Goal: Task Accomplishment & Management: Complete application form

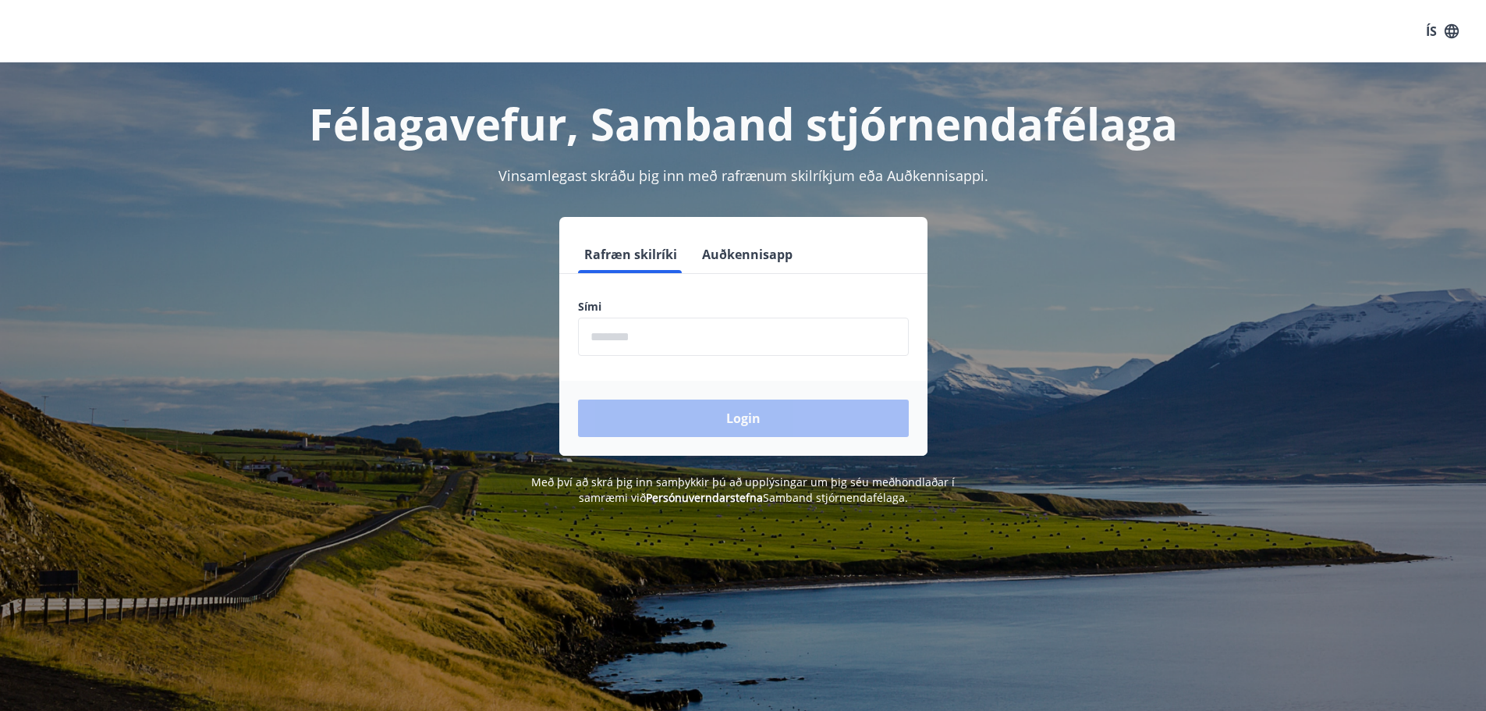
click at [707, 349] on input "phone" at bounding box center [743, 337] width 331 height 38
drag, startPoint x: 659, startPoint y: 339, endPoint x: 542, endPoint y: 339, distance: 117.0
click at [542, 339] on div "Rafræn skilríki Auðkennisapp Sími ​ Login" at bounding box center [744, 336] width 1086 height 239
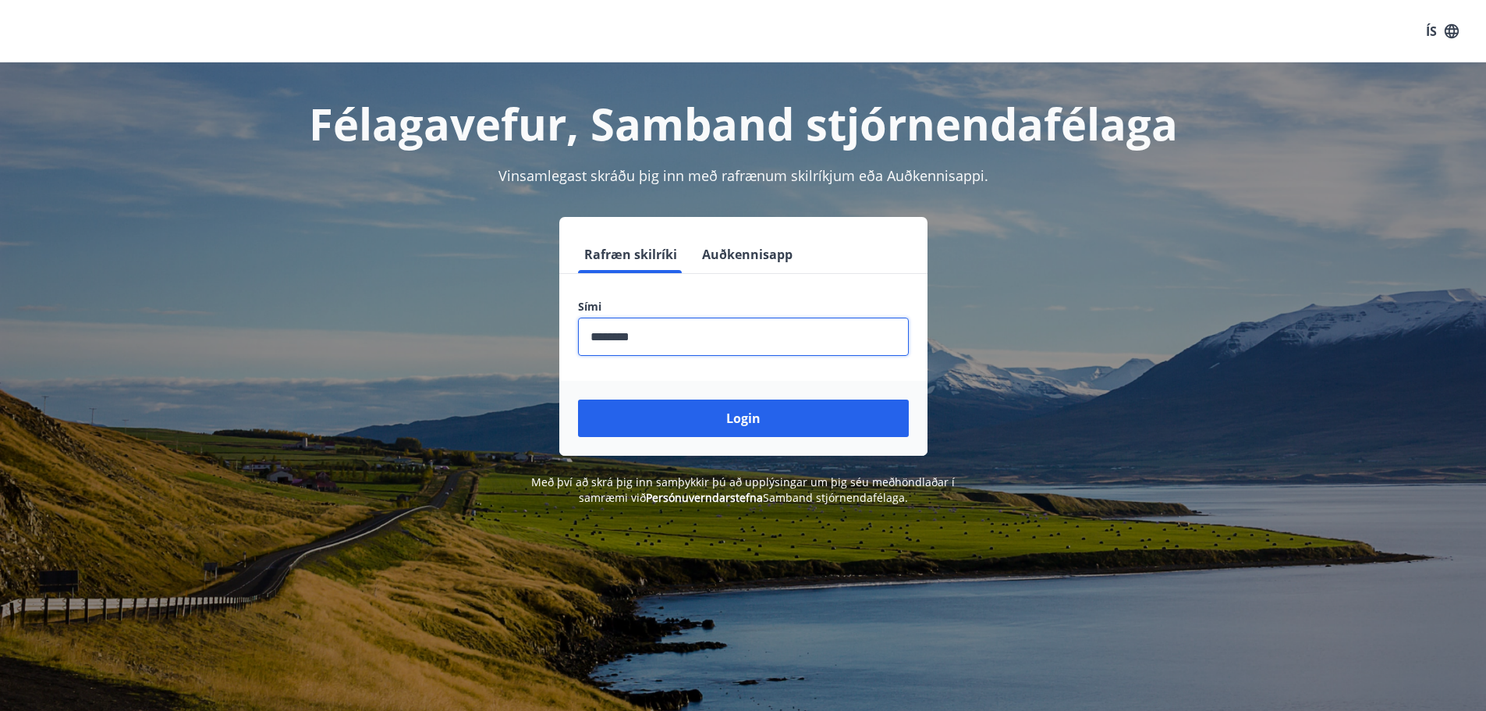
type input "********"
click at [578, 399] on button "Login" at bounding box center [743, 417] width 331 height 37
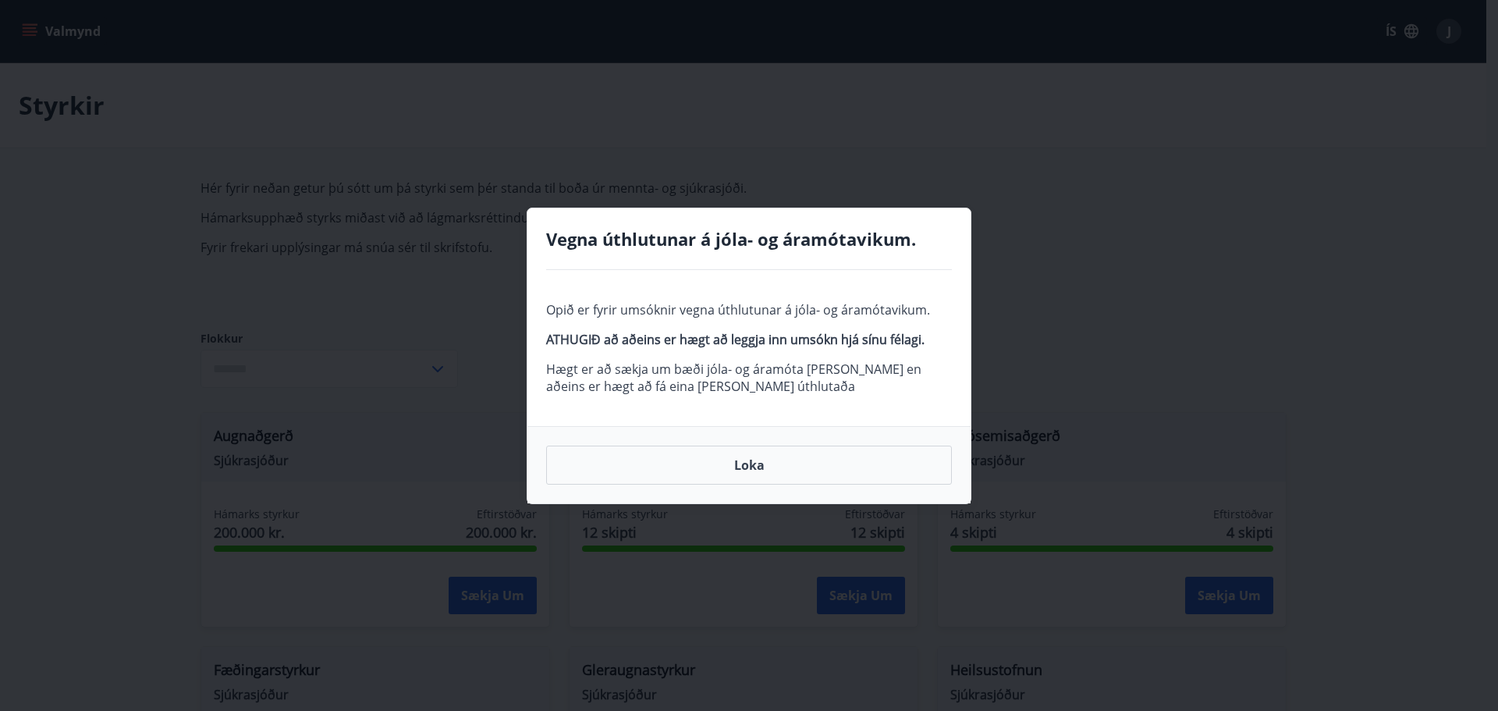
type input "***"
click at [761, 466] on button "Loka" at bounding box center [749, 465] width 406 height 39
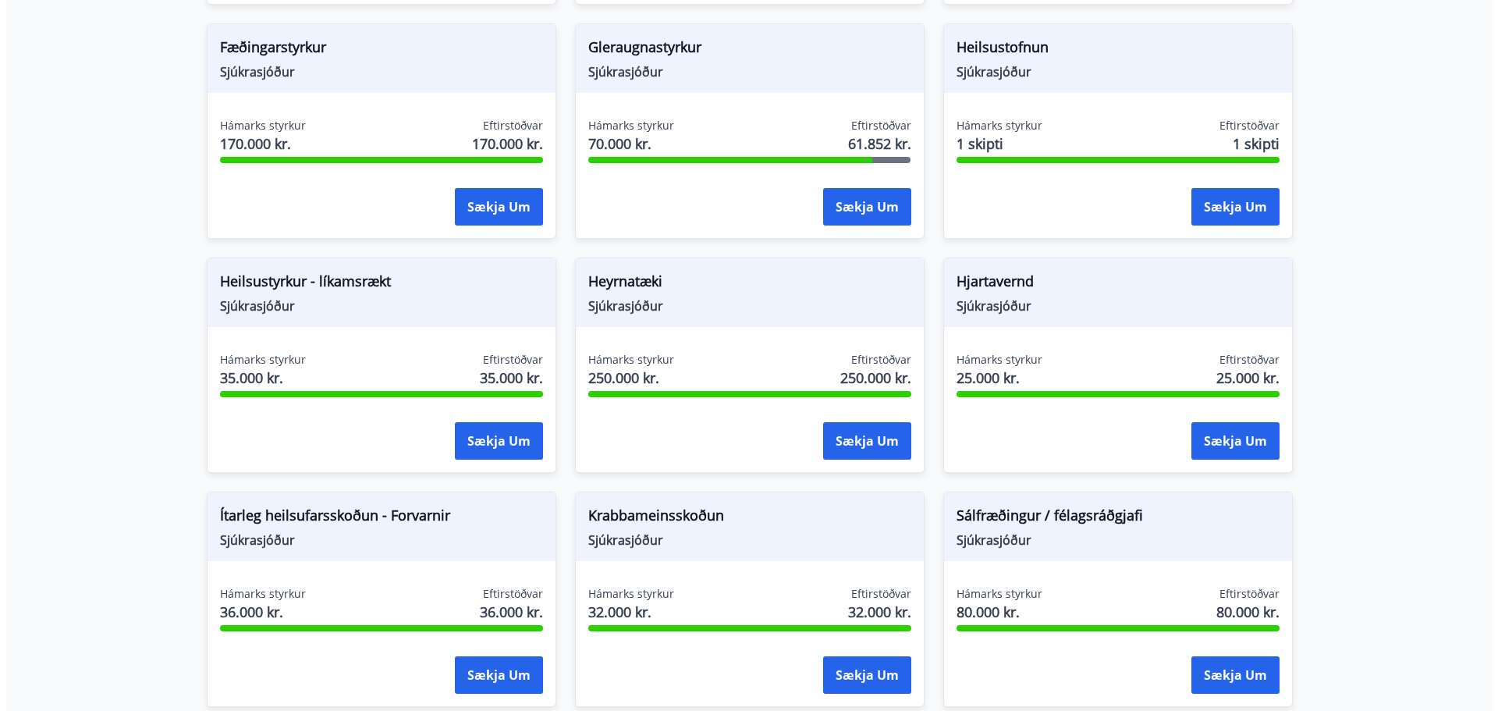
scroll to position [624, 0]
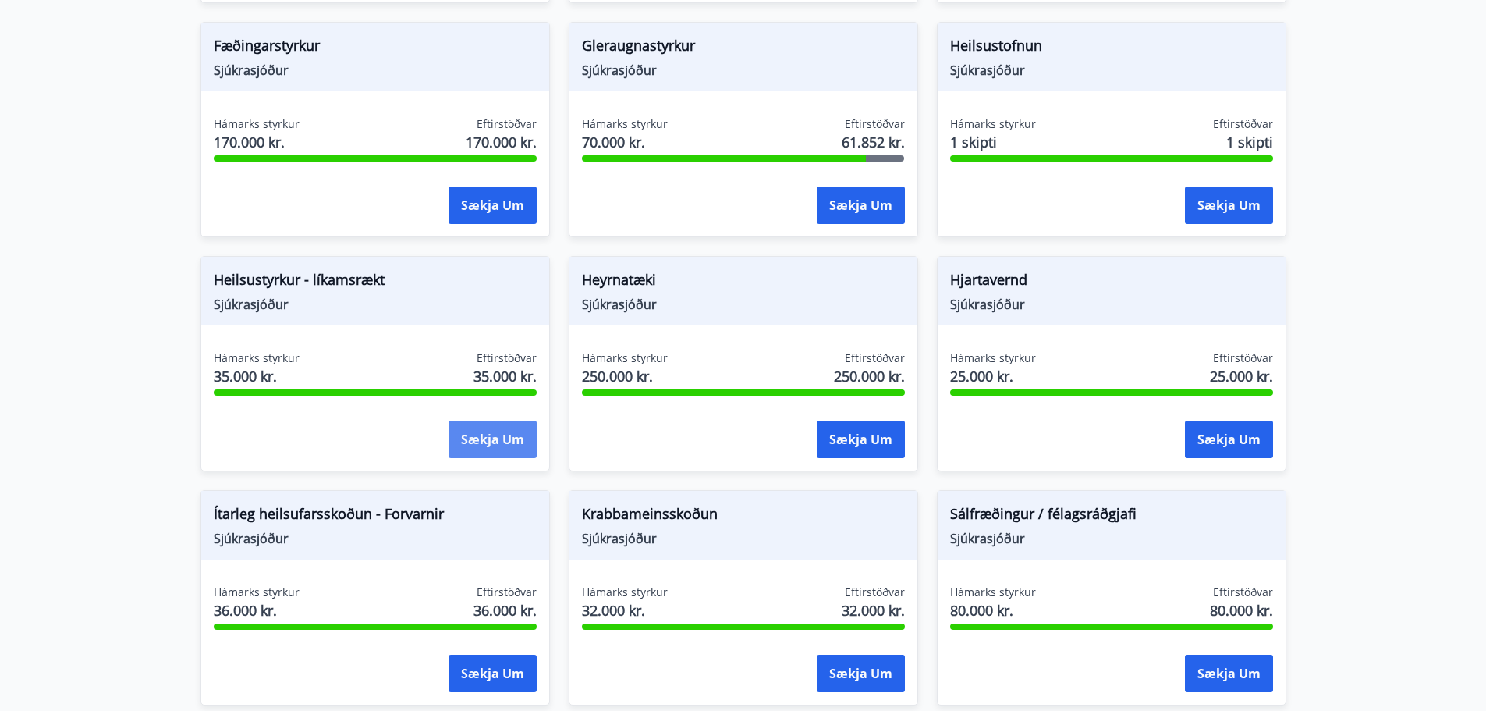
click at [500, 437] on button "Sækja um" at bounding box center [493, 439] width 88 height 37
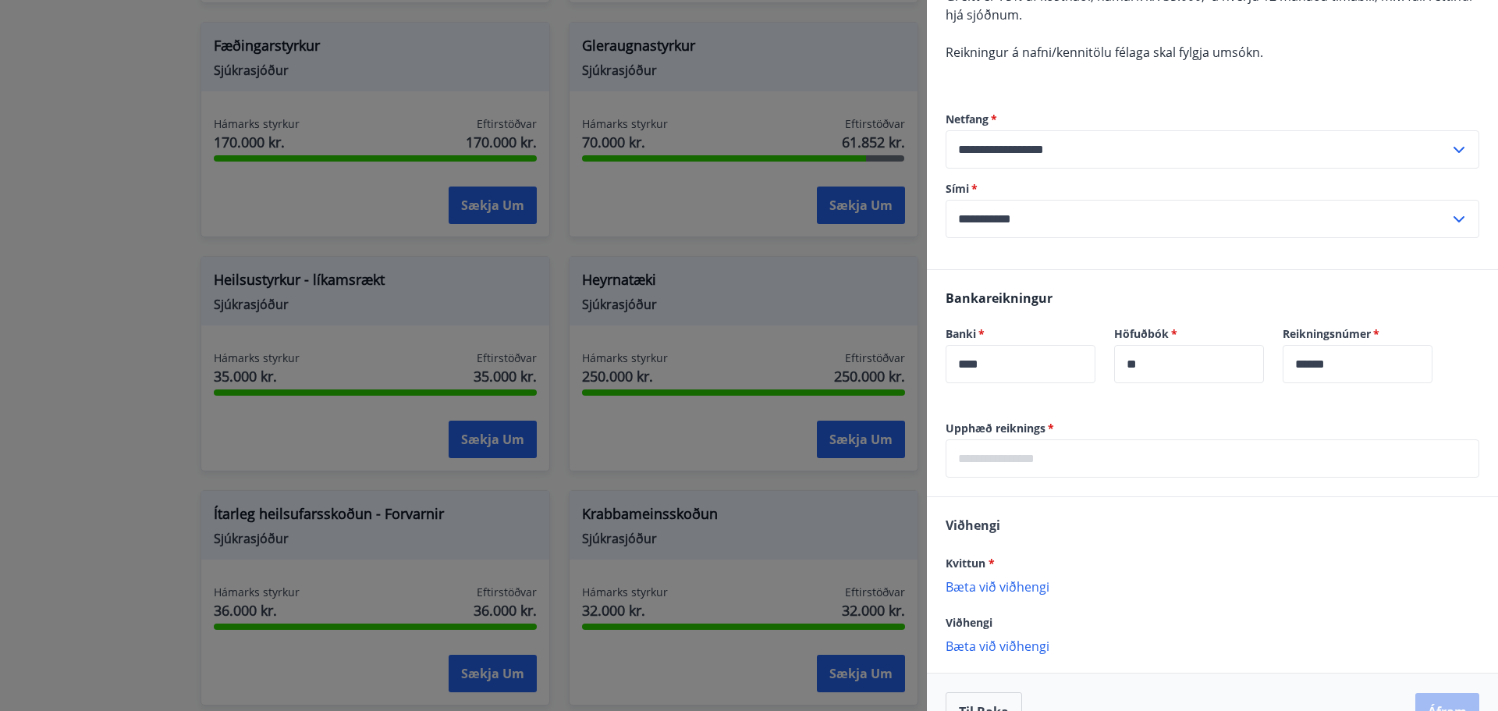
scroll to position [273, 0]
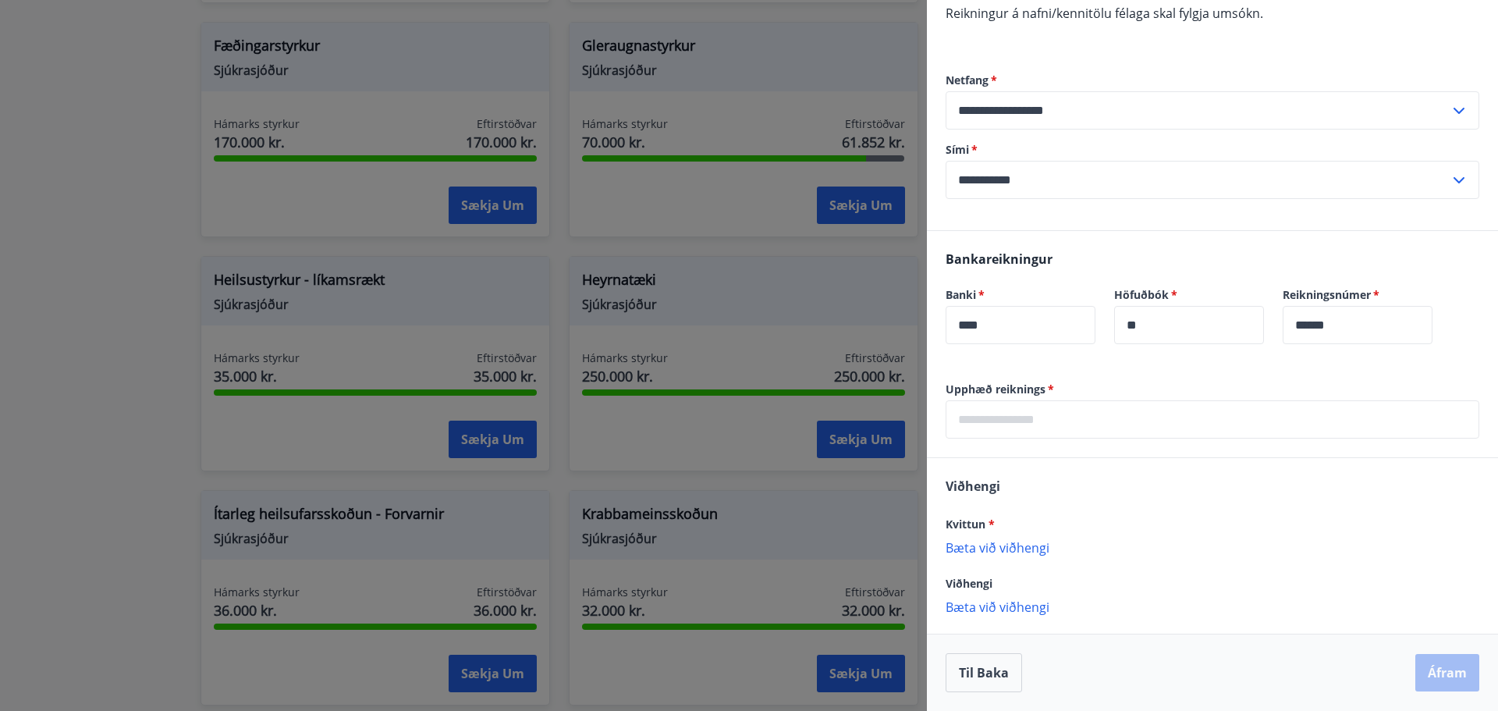
click at [1095, 317] on input "****" at bounding box center [1021, 325] width 150 height 38
type input "****"
click at [1141, 314] on input "**" at bounding box center [1189, 325] width 150 height 38
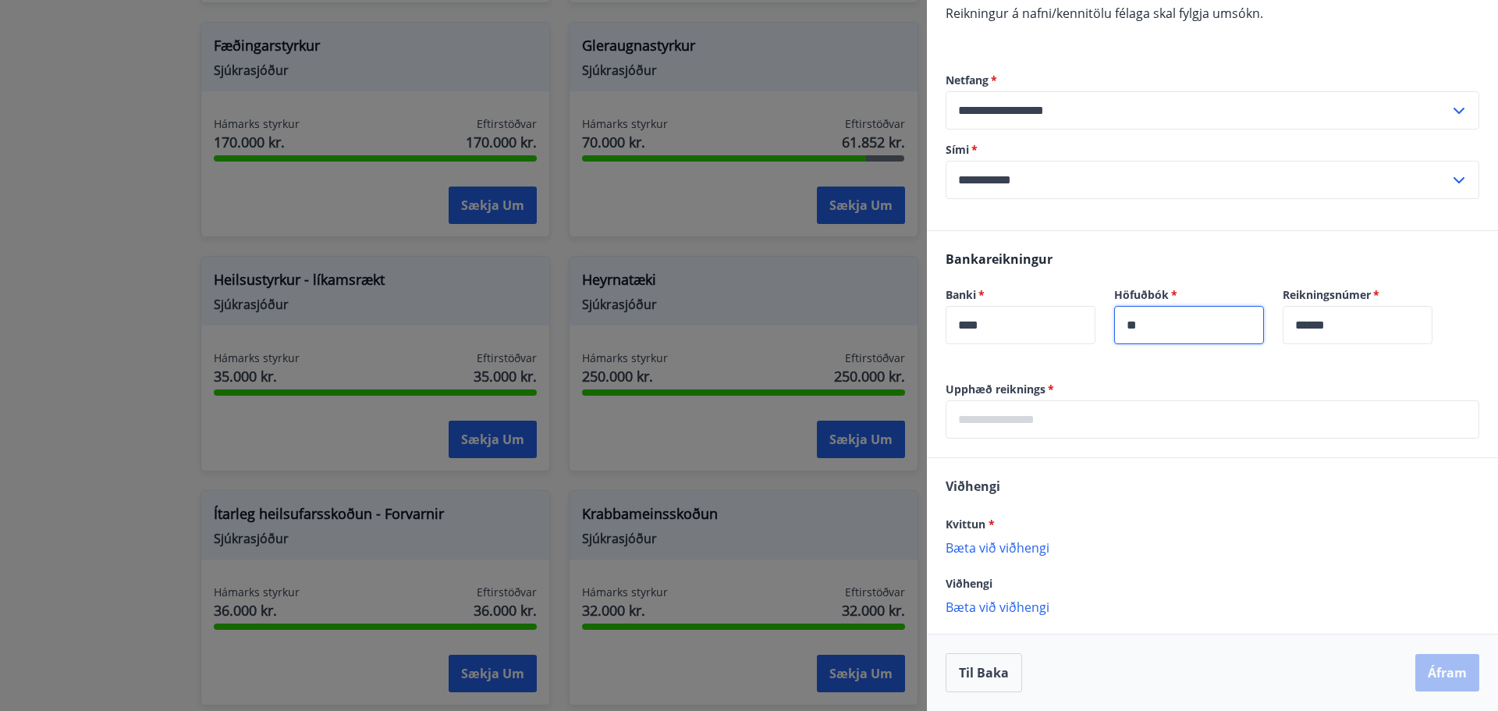
type input "**"
click at [1343, 315] on input "******" at bounding box center [1358, 325] width 150 height 38
type input "******"
click at [1024, 423] on input "text" at bounding box center [1213, 419] width 534 height 38
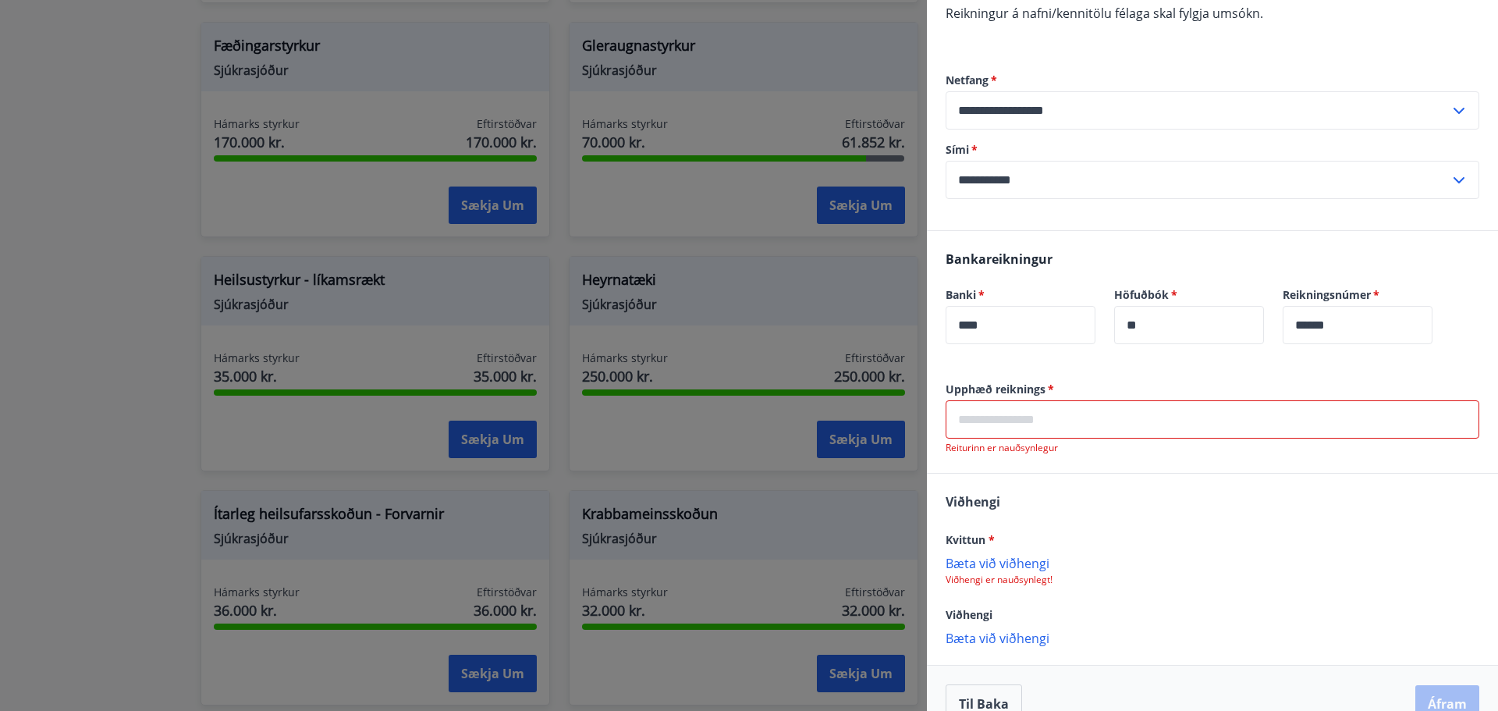
click at [1024, 410] on input "text" at bounding box center [1213, 419] width 534 height 38
click at [1030, 412] on input "text" at bounding box center [1213, 419] width 534 height 38
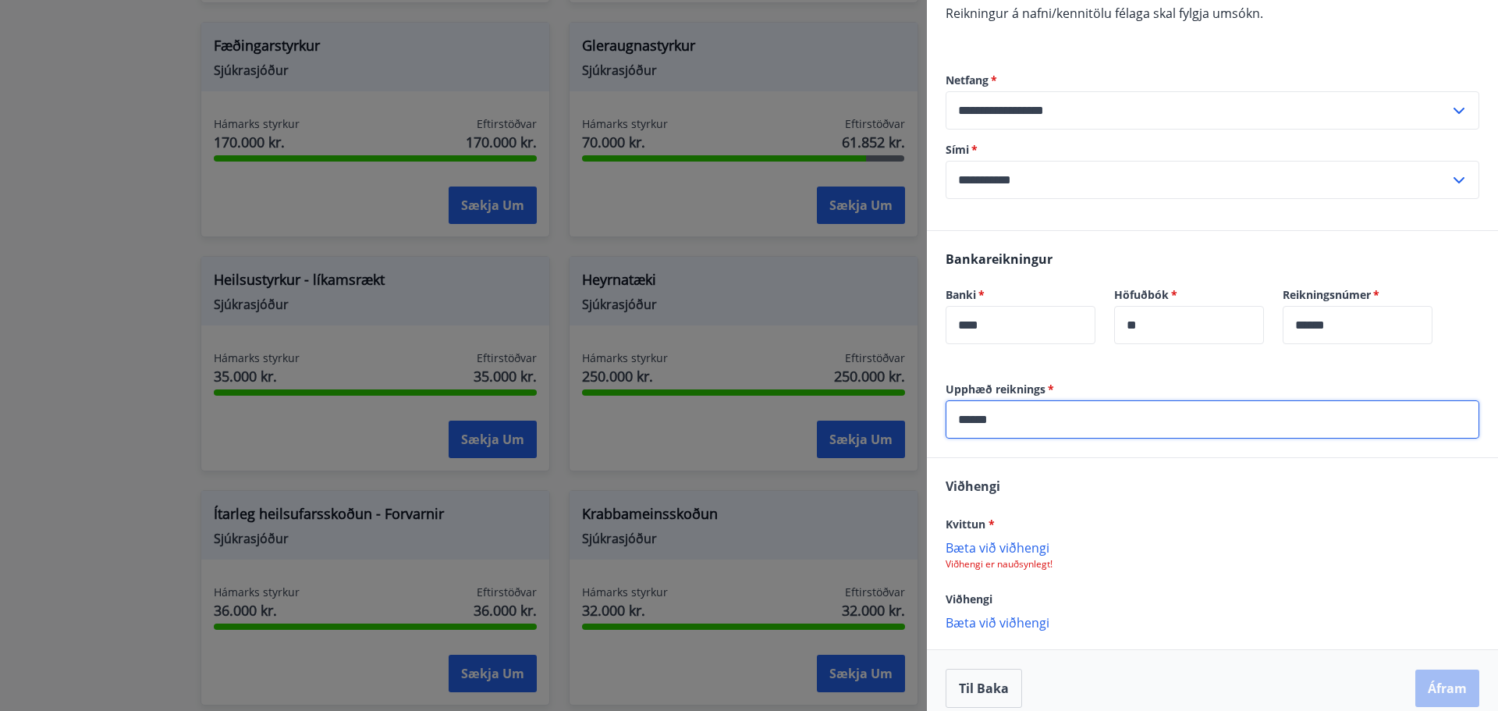
type input "******"
click at [1108, 479] on div "Viðhengi Kvittun * Bæta við viðhengi Viðhengi er nauðsynlegt! Viðhengi Bæta við…" at bounding box center [1212, 553] width 571 height 190
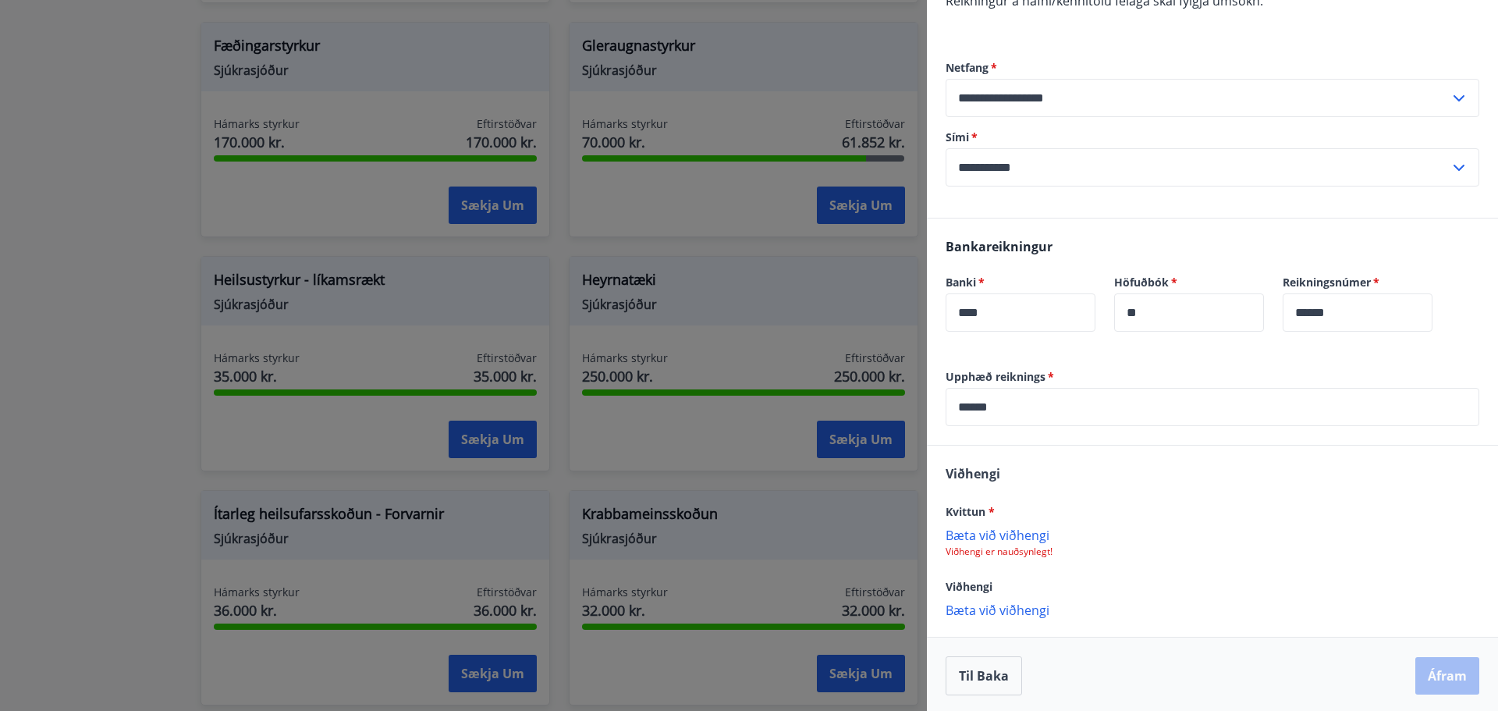
scroll to position [289, 0]
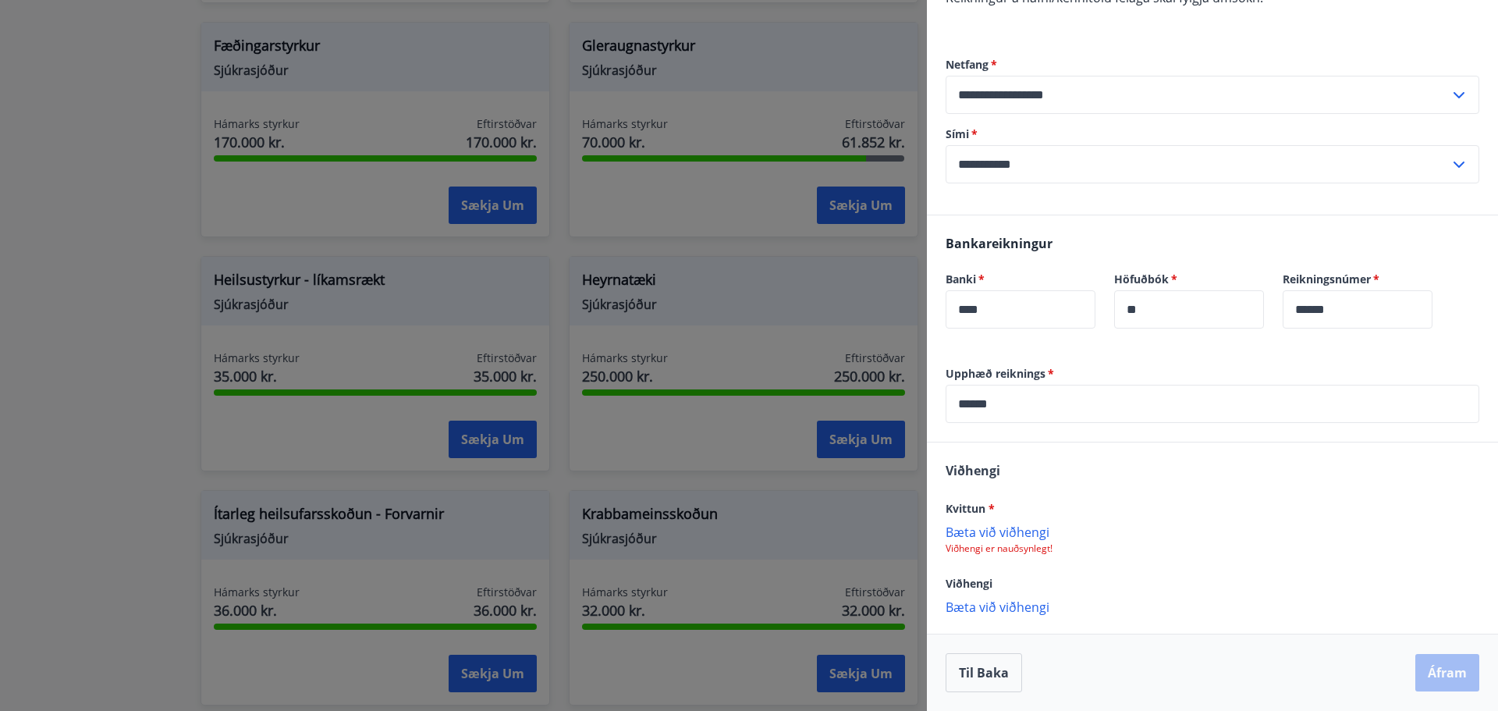
click at [1006, 527] on p "Bæta við viðhengi" at bounding box center [1213, 532] width 534 height 16
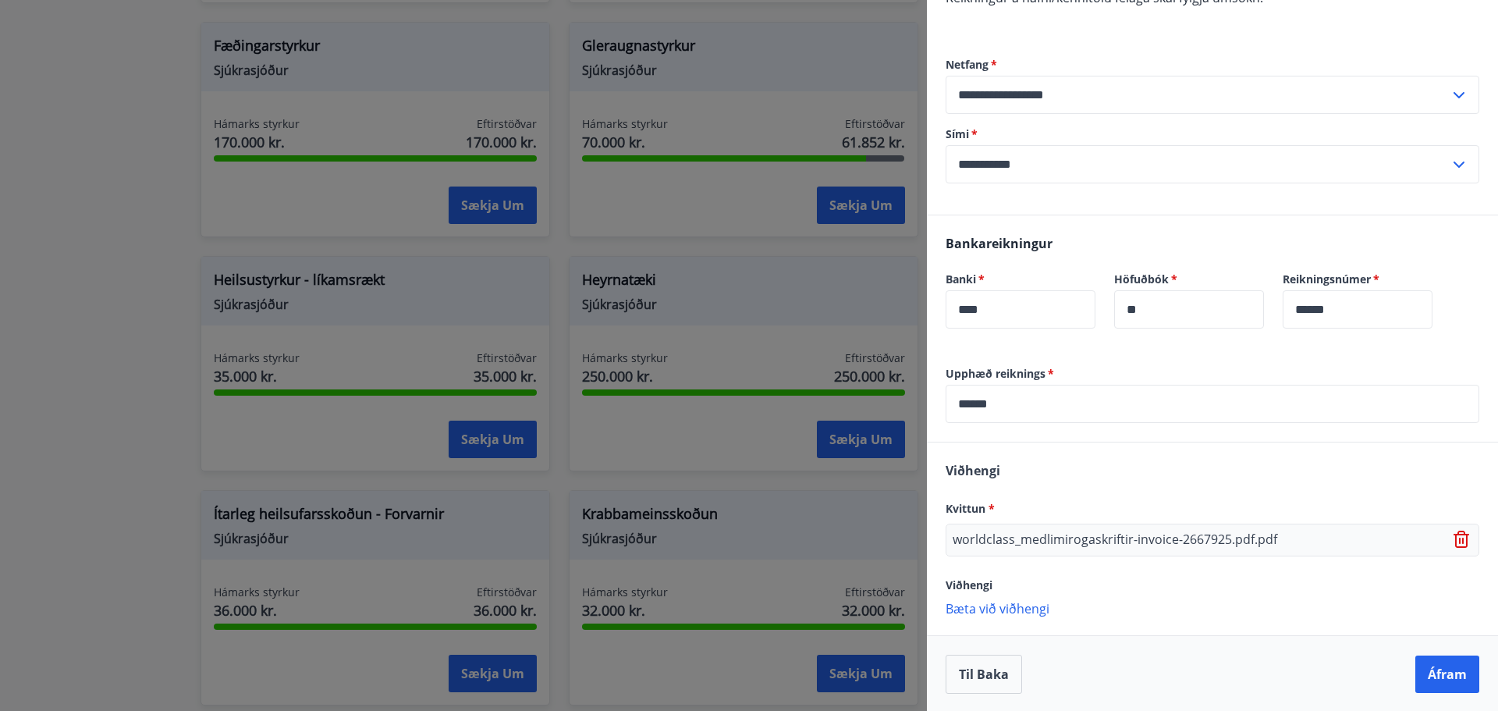
scroll to position [290, 0]
click at [1157, 577] on div "Viðhengi" at bounding box center [1213, 582] width 534 height 19
click at [1429, 666] on button "Áfram" at bounding box center [1447, 672] width 64 height 37
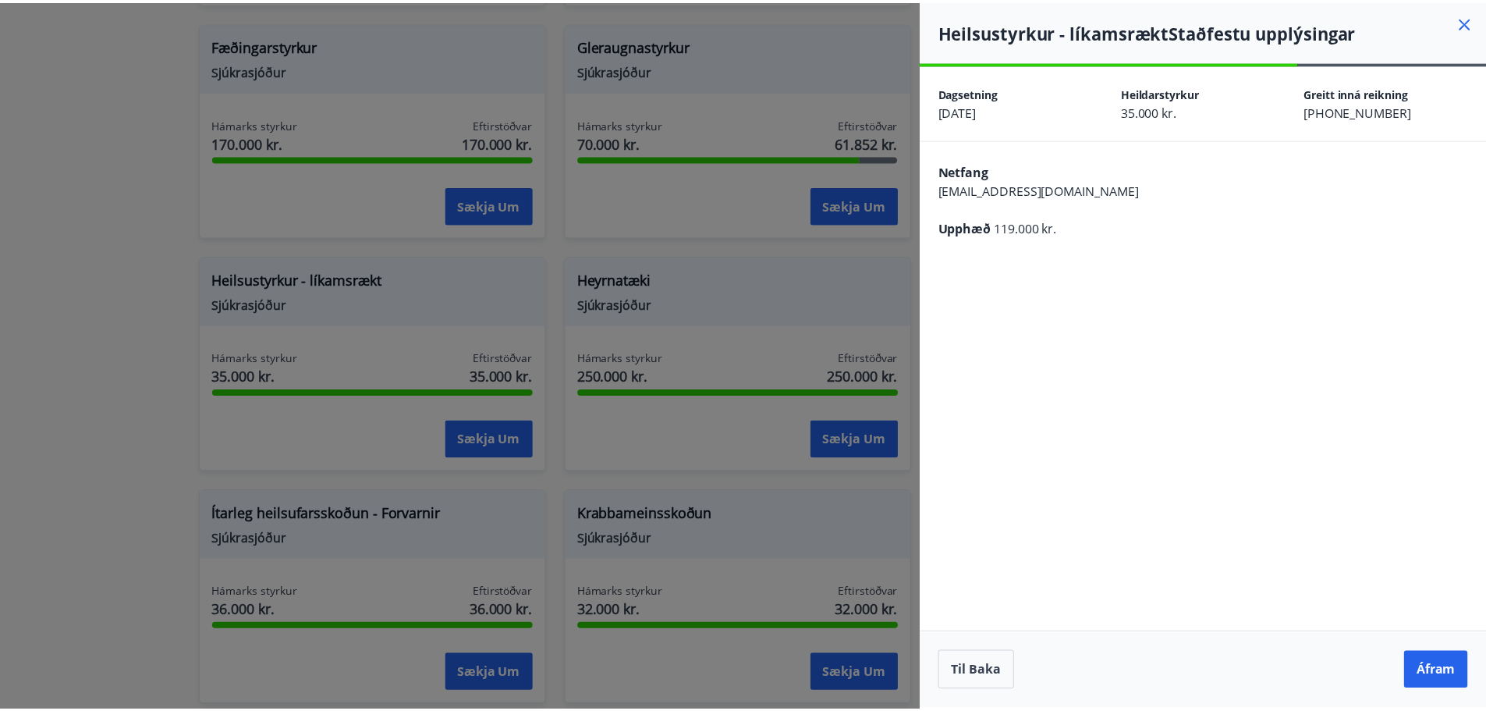
scroll to position [0, 0]
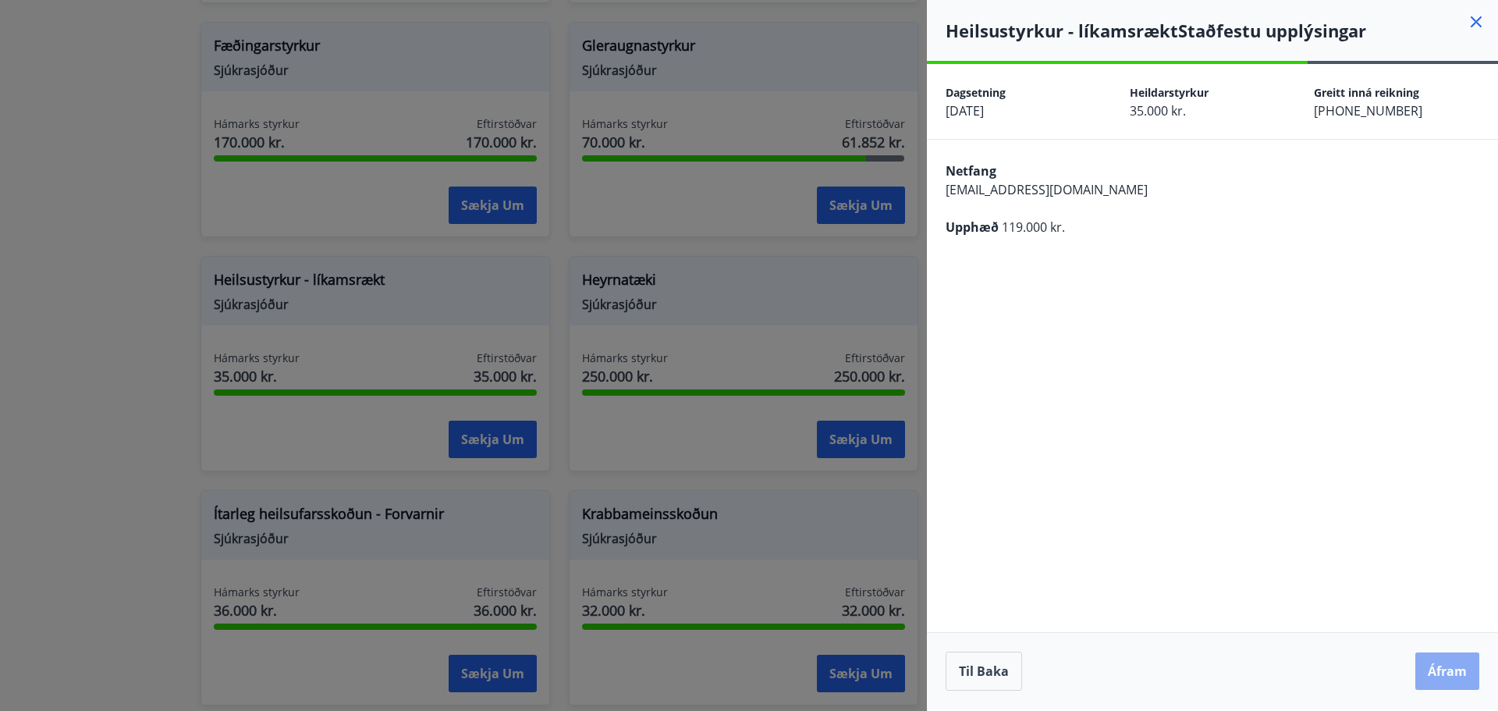
click at [1450, 673] on button "Áfram" at bounding box center [1447, 670] width 64 height 37
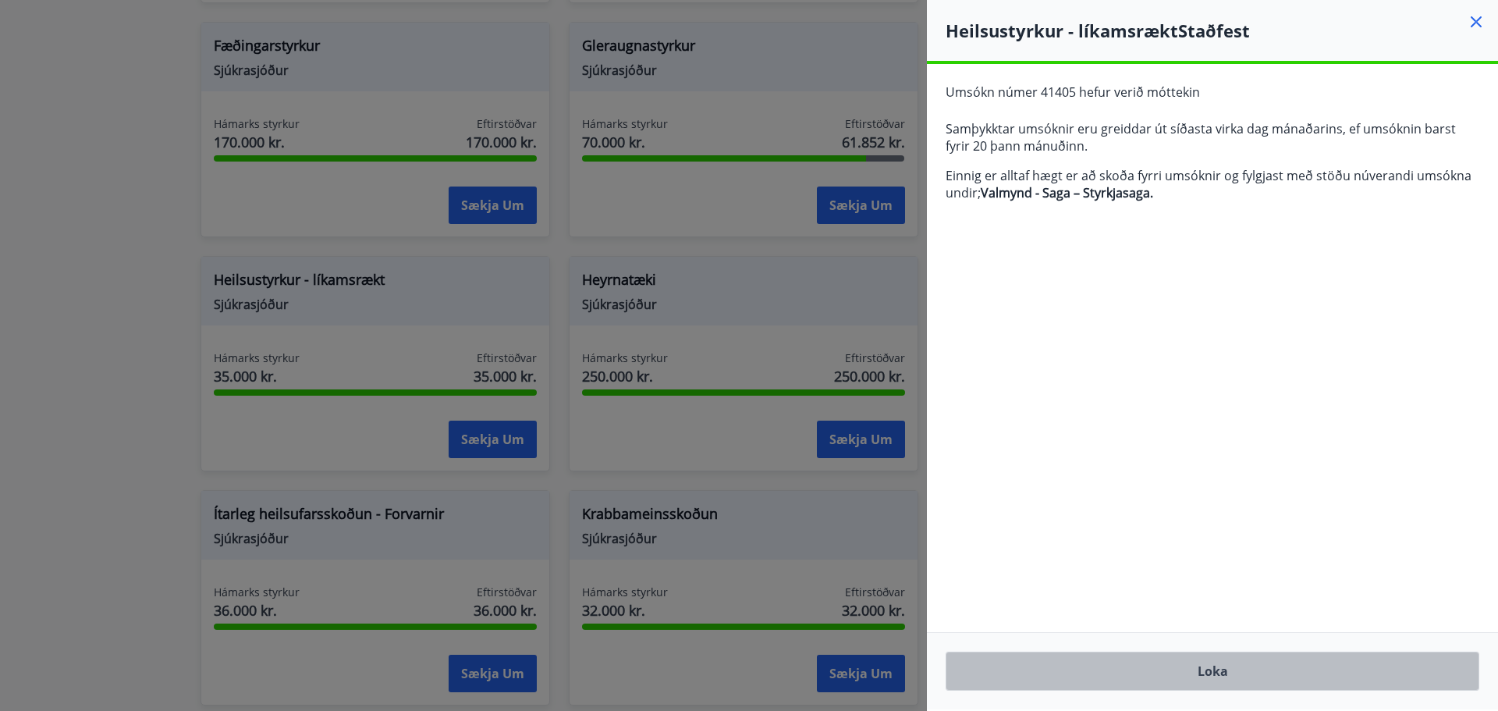
click at [1218, 679] on button "Loka" at bounding box center [1213, 670] width 534 height 39
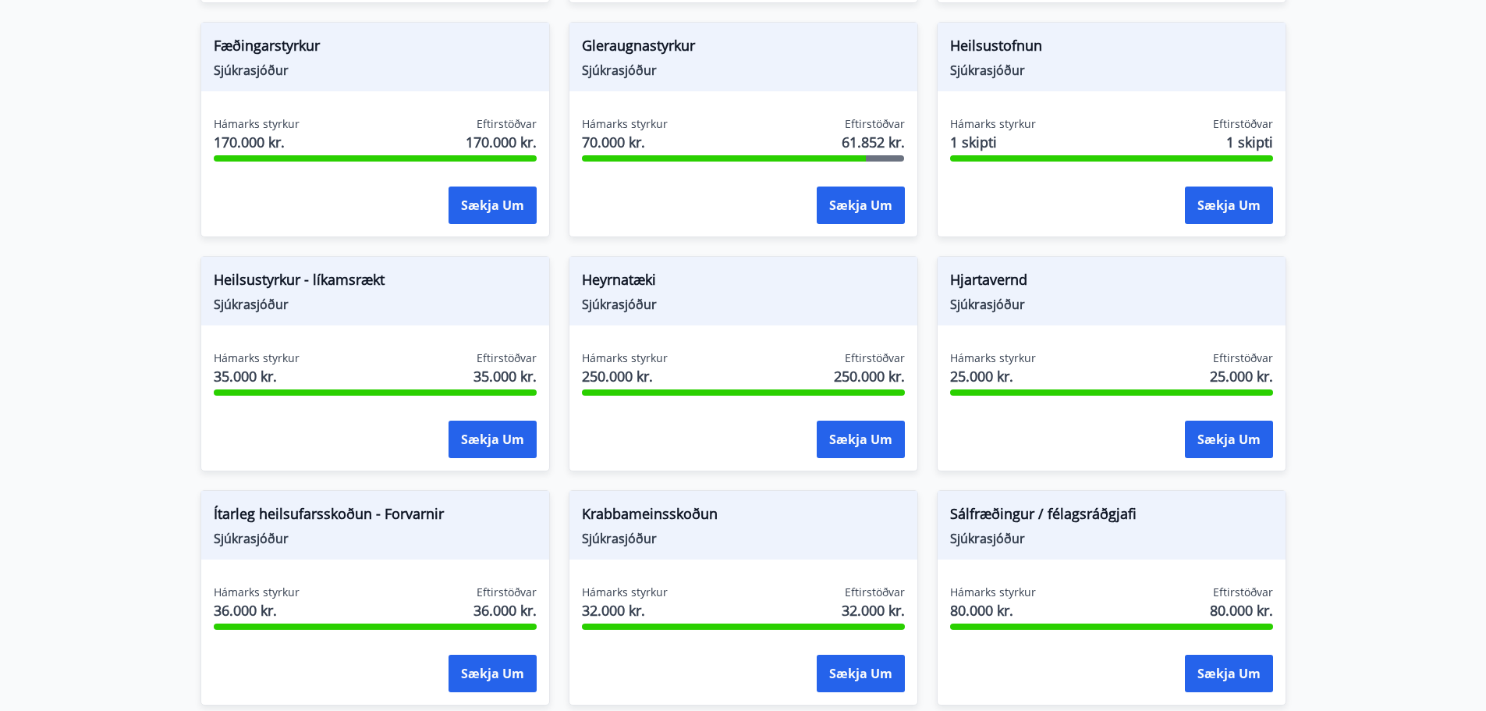
click at [80, 495] on main "Styrkir Hér fyrir neðan getur þú sótt um þá styrki sem þér standa til boða úr m…" at bounding box center [743, 315] width 1486 height 1753
click at [65, 222] on main "Styrkir Hér fyrir neðan getur þú sótt um þá styrki sem þér standa til boða úr m…" at bounding box center [743, 315] width 1486 height 1753
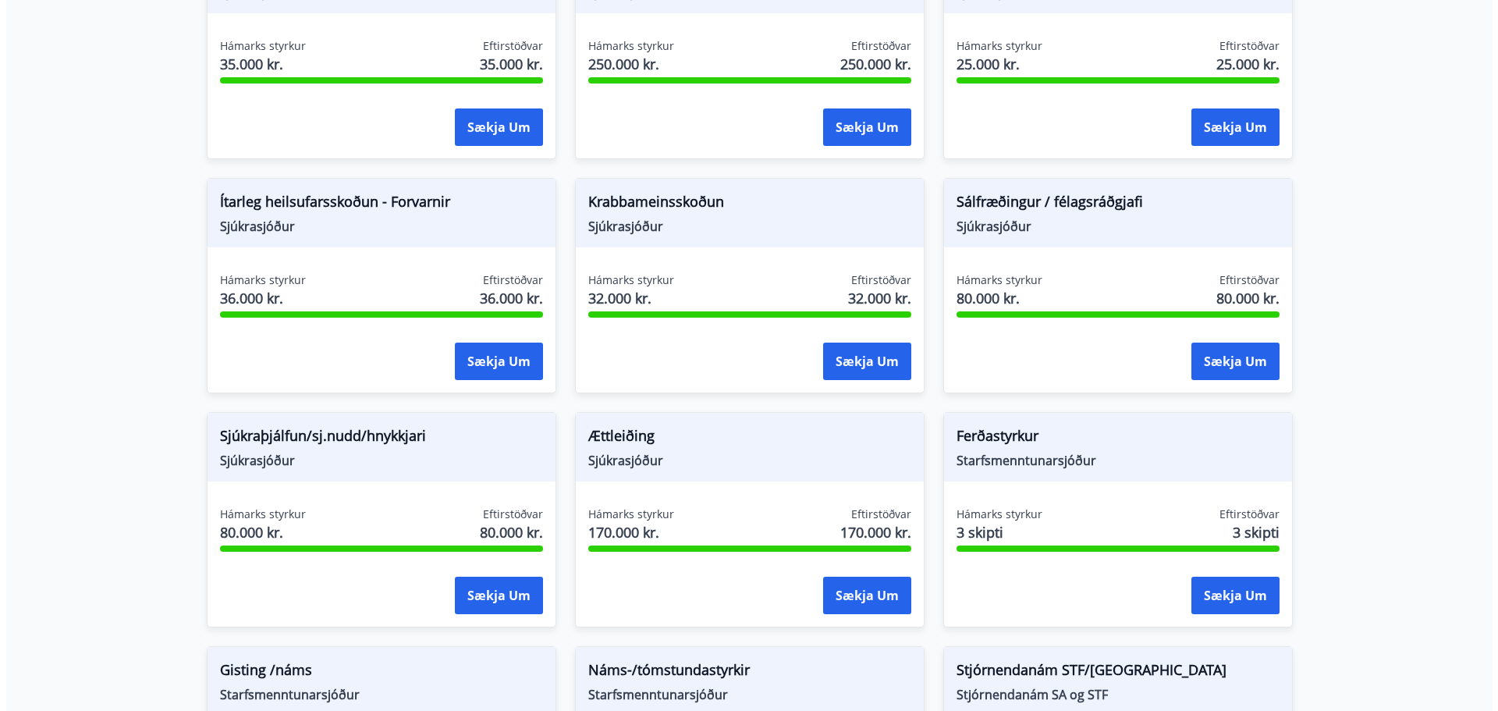
scroll to position [1014, 0]
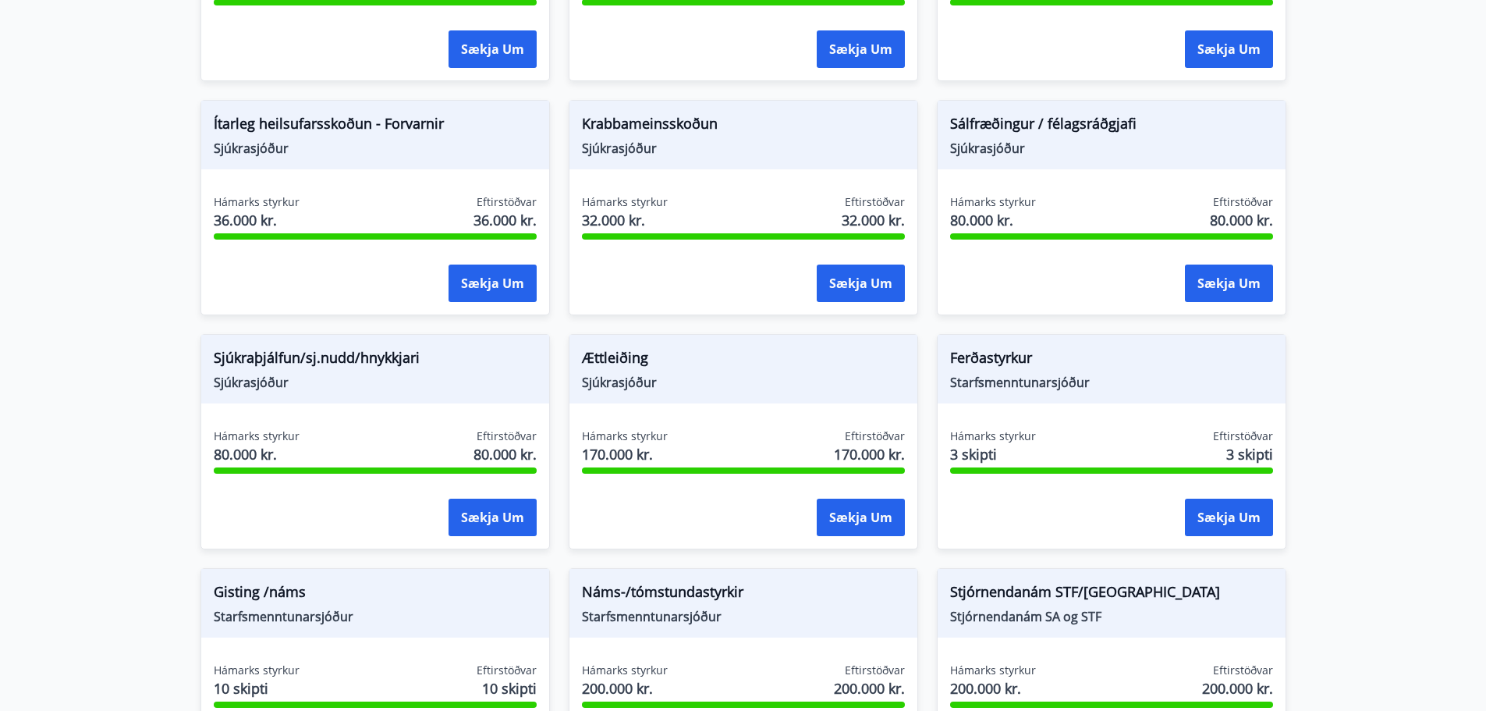
click at [998, 201] on span "Hámarks styrkur" at bounding box center [993, 202] width 86 height 16
click at [1245, 206] on span "Eftirstöðvar" at bounding box center [1243, 202] width 60 height 16
click at [1078, 124] on span "Sálfræðingur / félagsráðgjafi" at bounding box center [1111, 126] width 323 height 27
click at [1222, 279] on button "Sækja um" at bounding box center [1229, 282] width 88 height 37
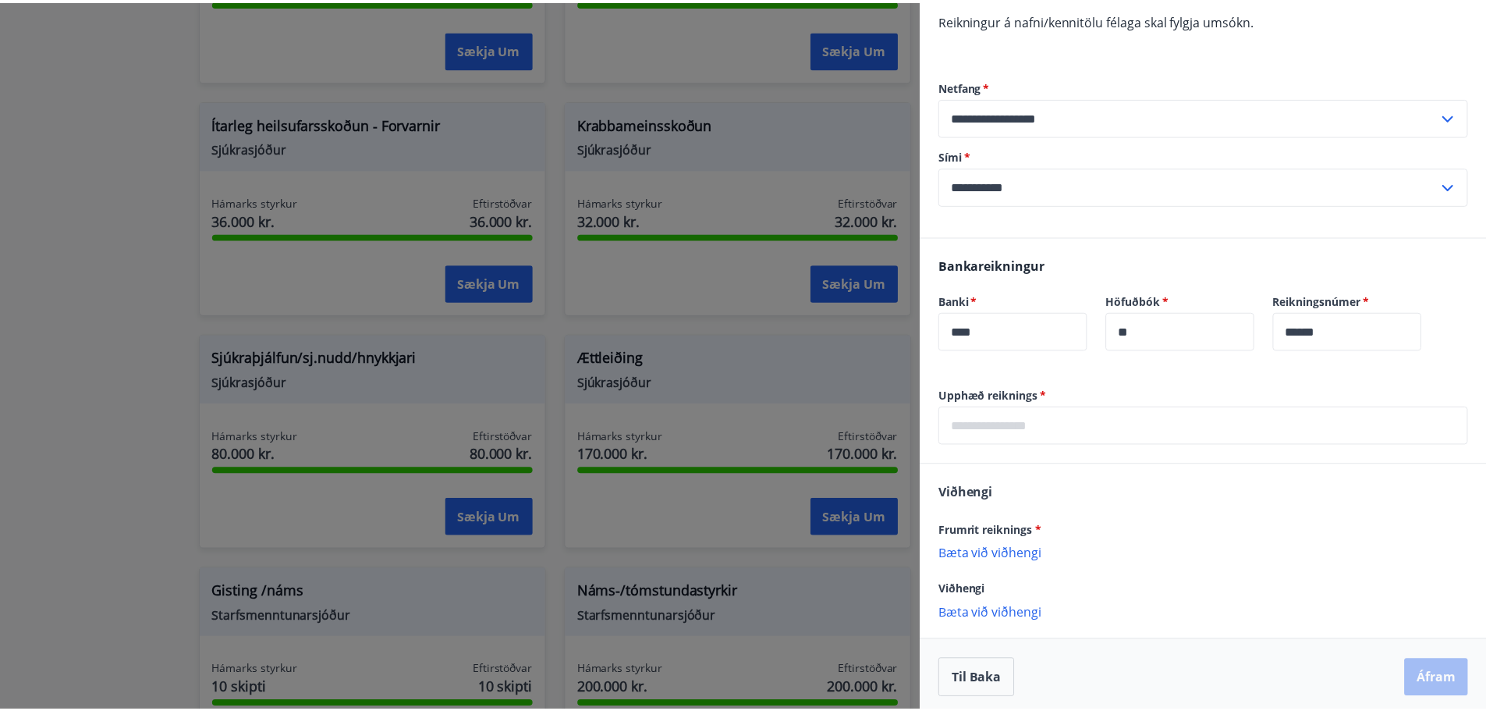
scroll to position [217, 0]
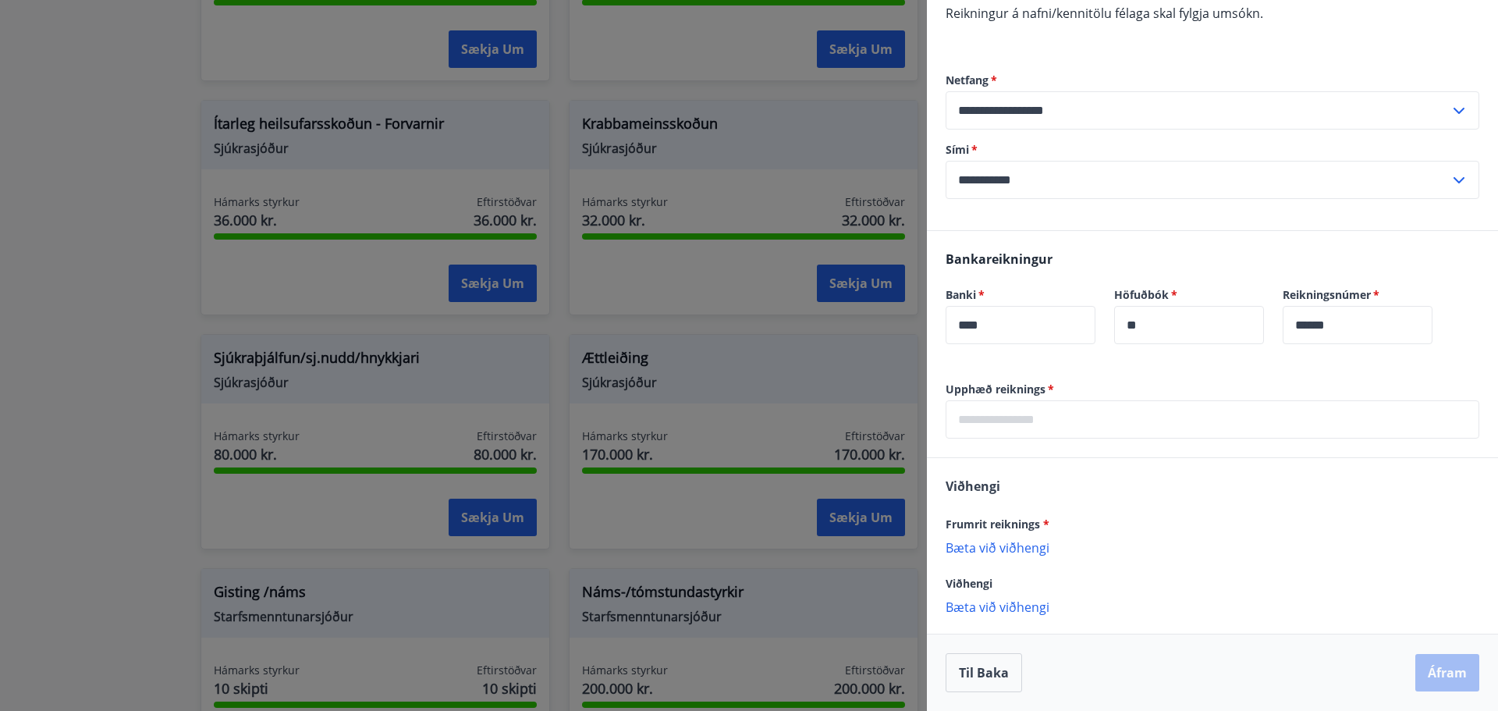
click at [799, 327] on div at bounding box center [749, 355] width 1498 height 711
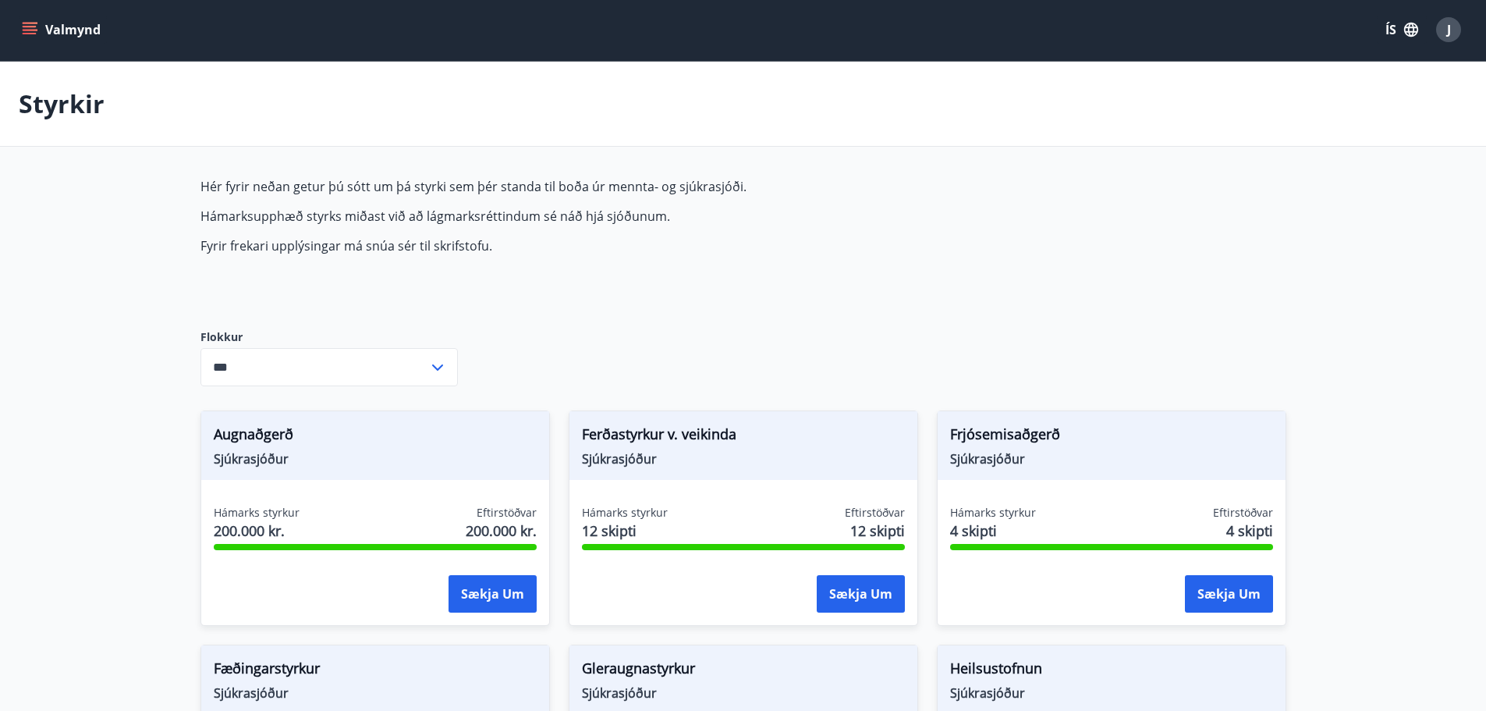
scroll to position [0, 0]
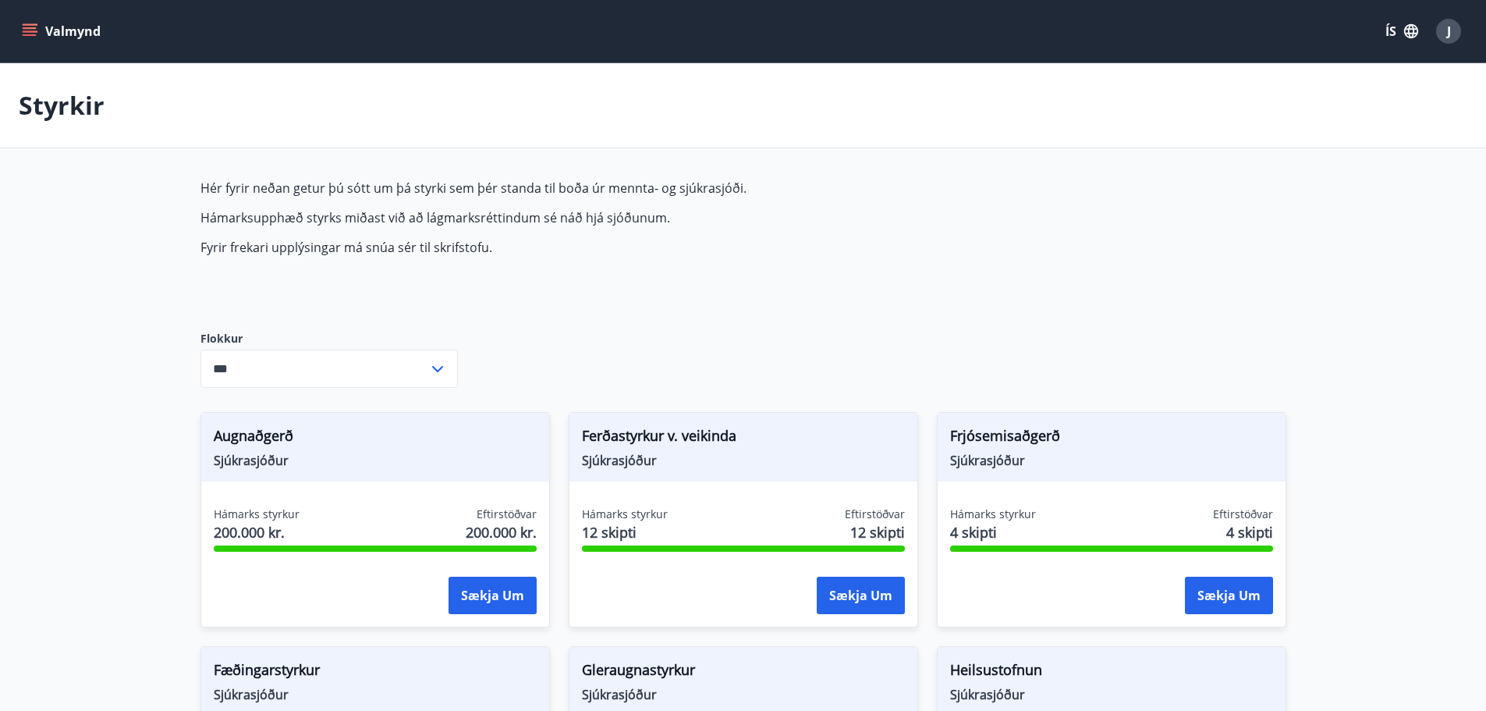
click at [428, 360] on icon at bounding box center [437, 369] width 19 height 19
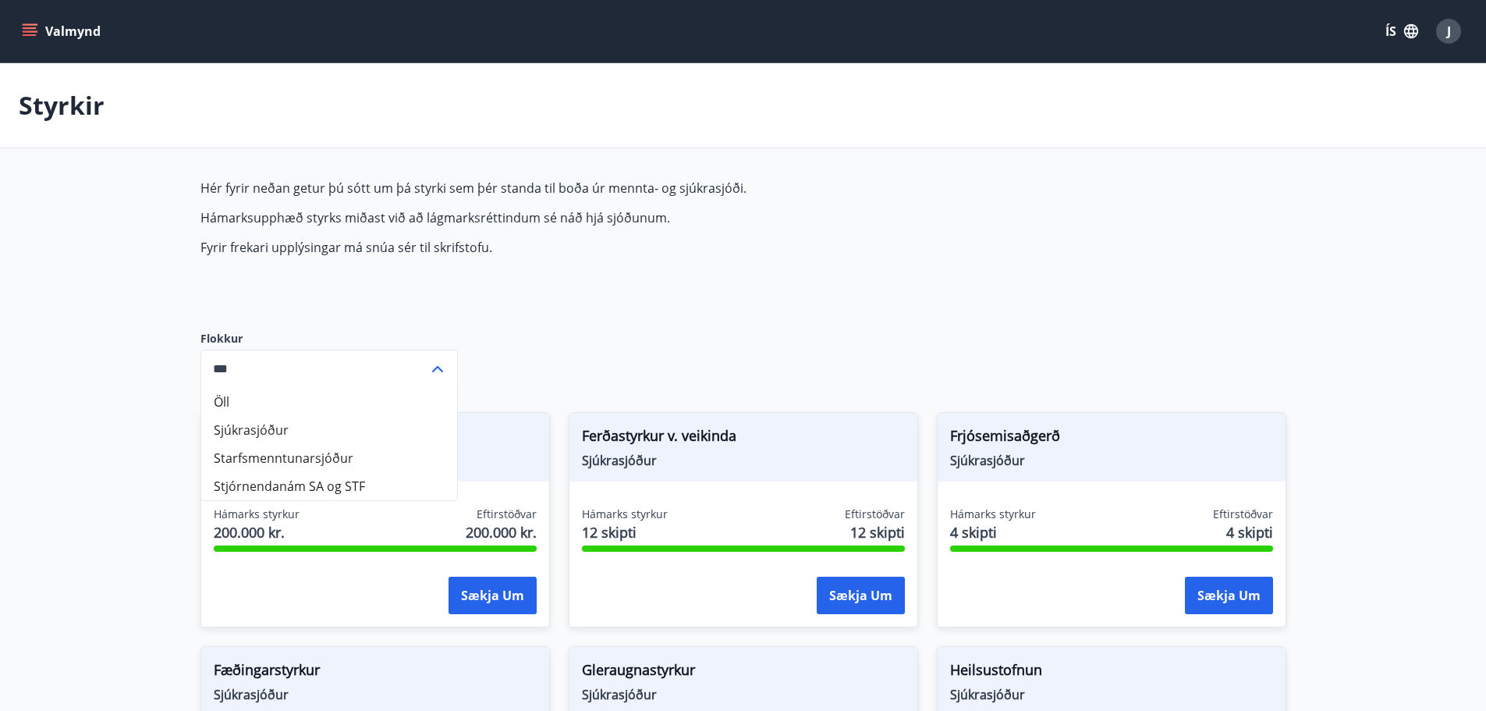
click at [428, 360] on icon at bounding box center [437, 369] width 19 height 19
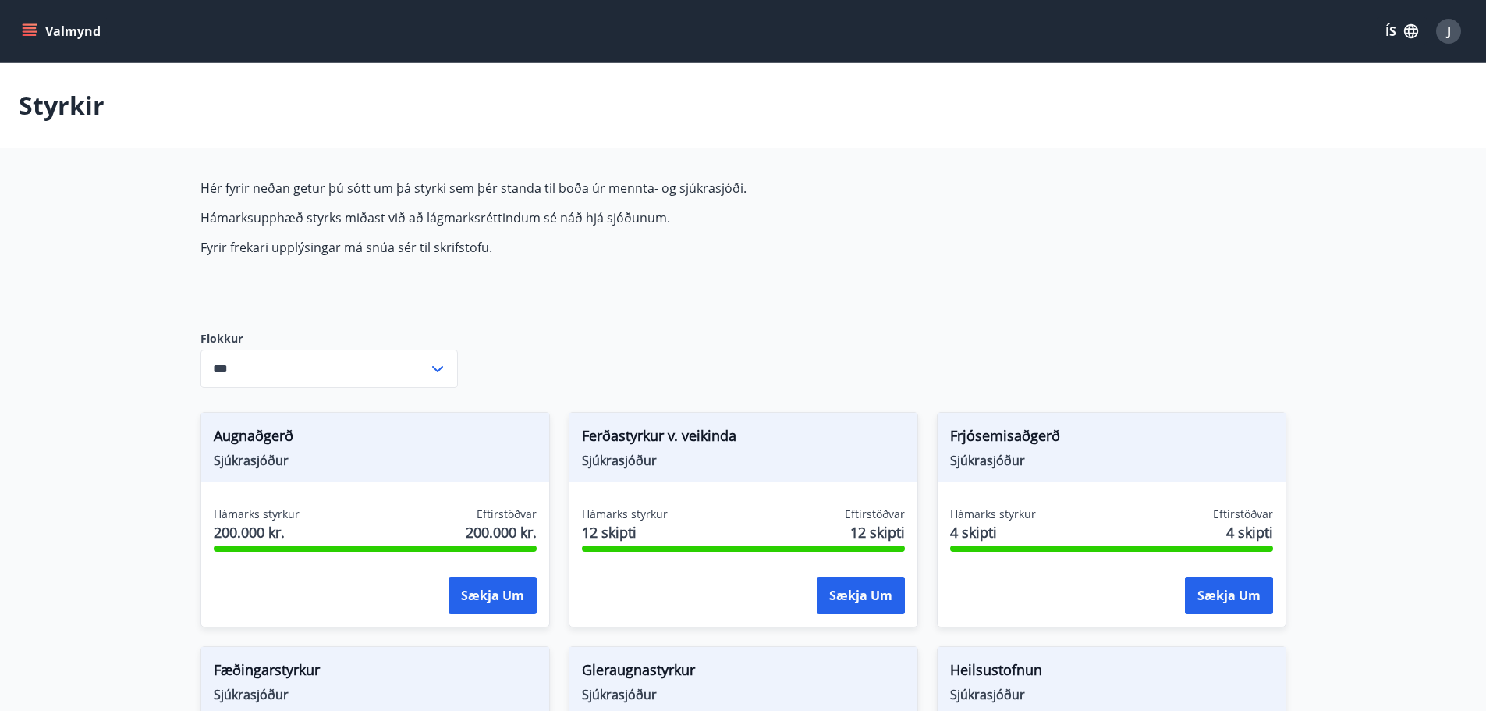
click at [25, 35] on icon "menu" at bounding box center [30, 35] width 14 height 2
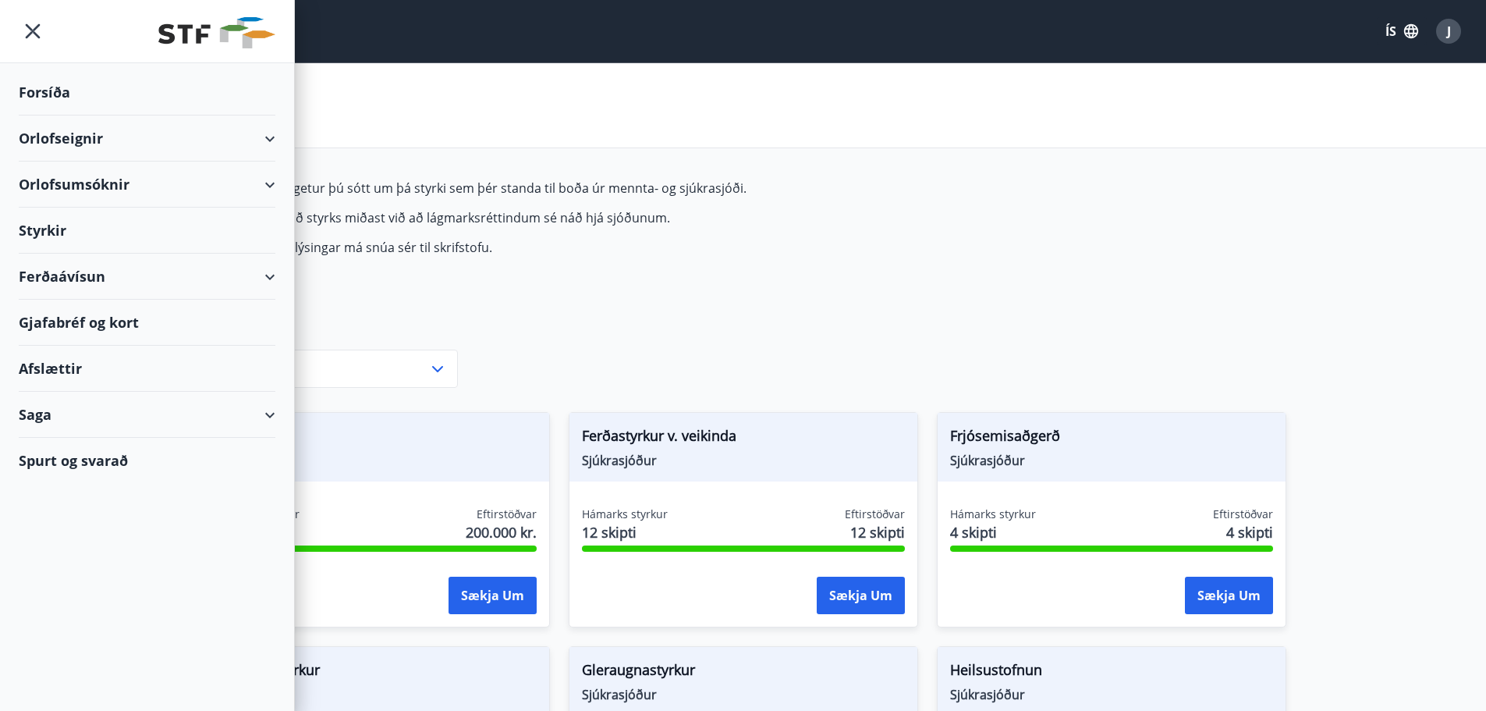
click at [169, 415] on div "Saga" at bounding box center [147, 415] width 257 height 46
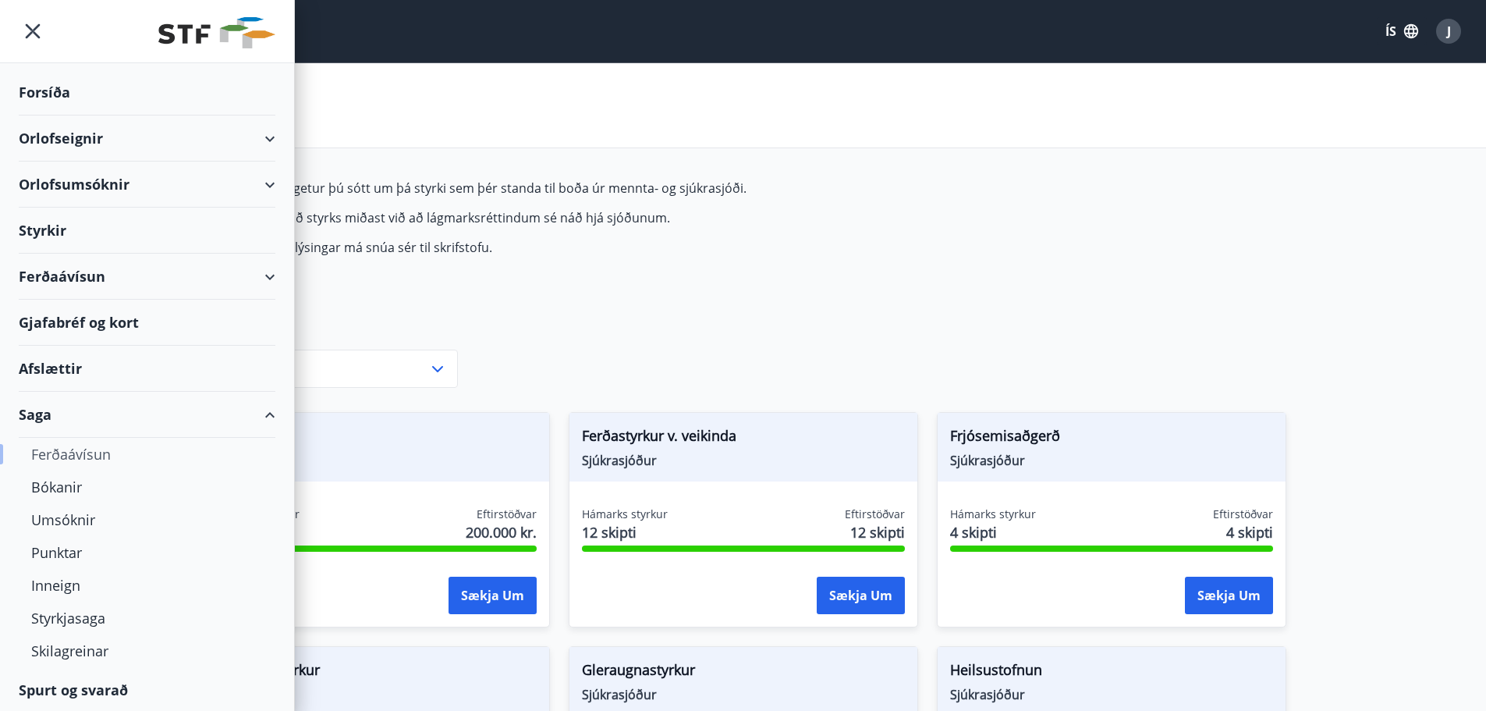
scroll to position [2, 0]
click at [66, 614] on div "Styrkjasaga" at bounding box center [147, 616] width 232 height 33
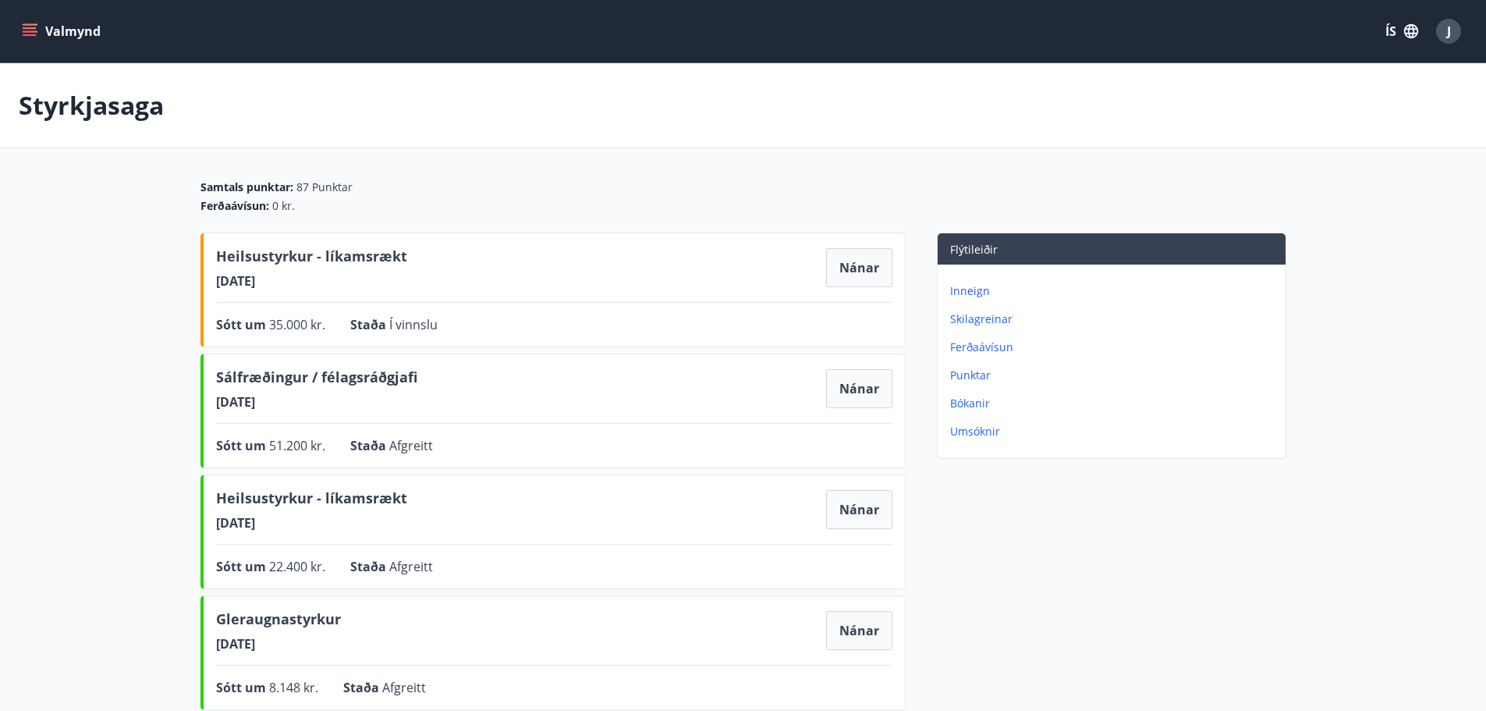
click at [28, 27] on icon "menu" at bounding box center [30, 28] width 14 height 2
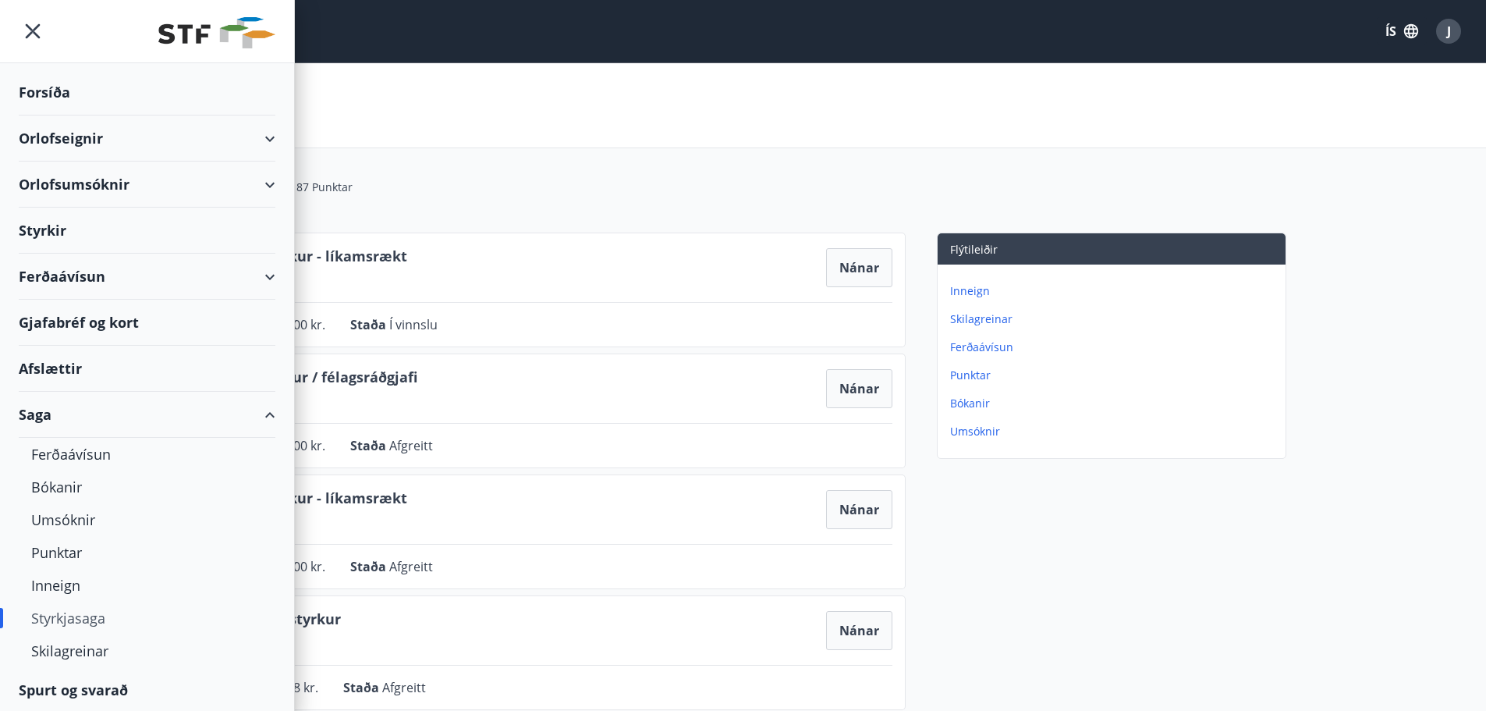
click at [52, 225] on div "Styrkir" at bounding box center [147, 231] width 257 height 46
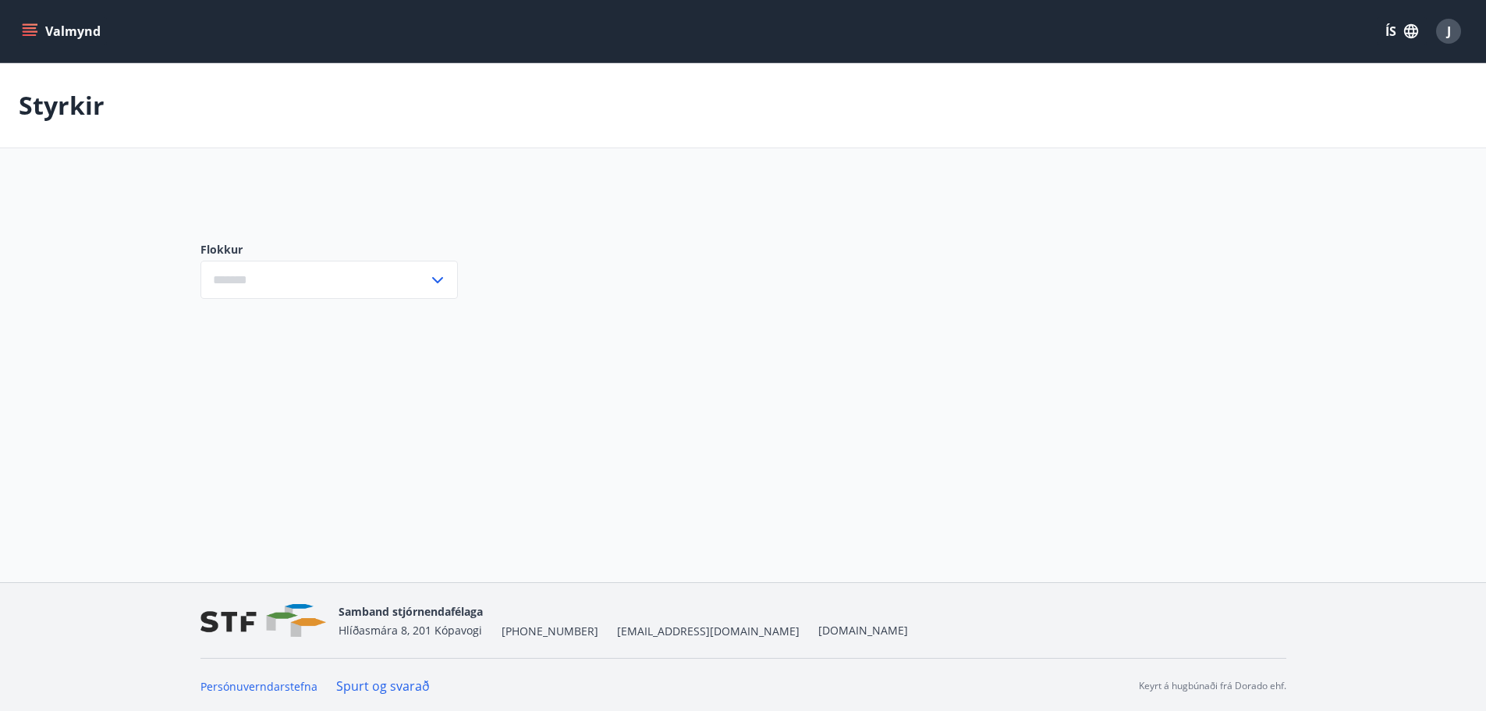
click at [433, 278] on icon at bounding box center [437, 280] width 11 height 6
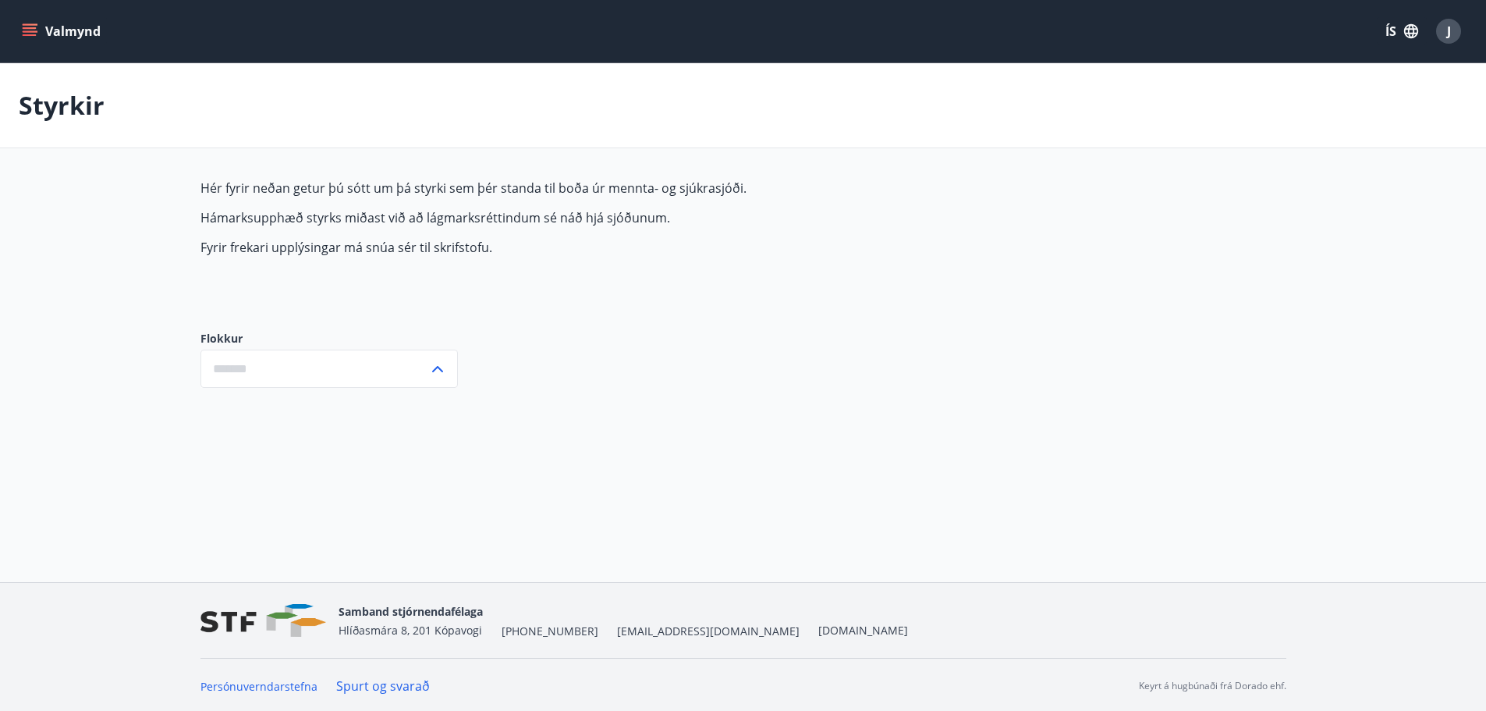
type input "***"
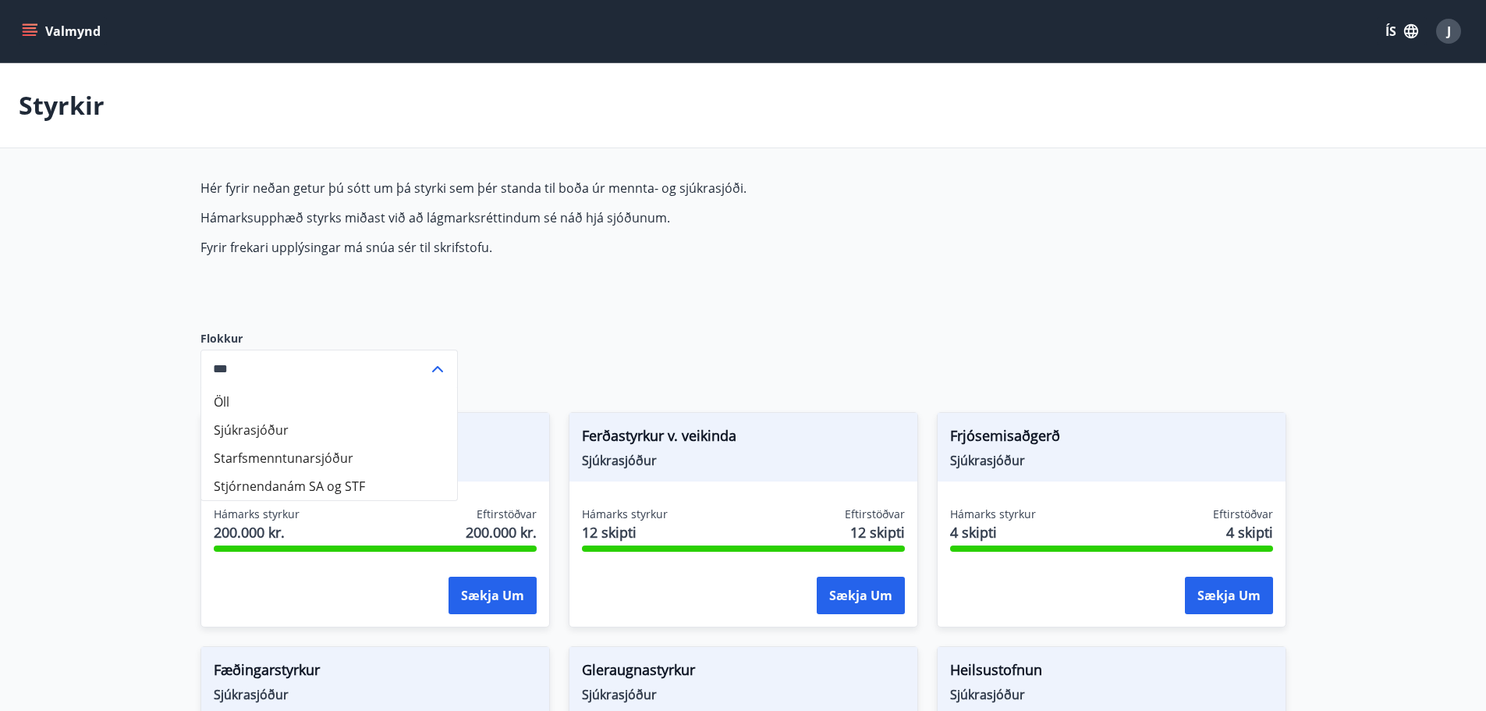
click at [615, 254] on p "Fyrir frekari upplýsingar má snúa sér til skrifstofu." at bounding box center [569, 247] width 737 height 17
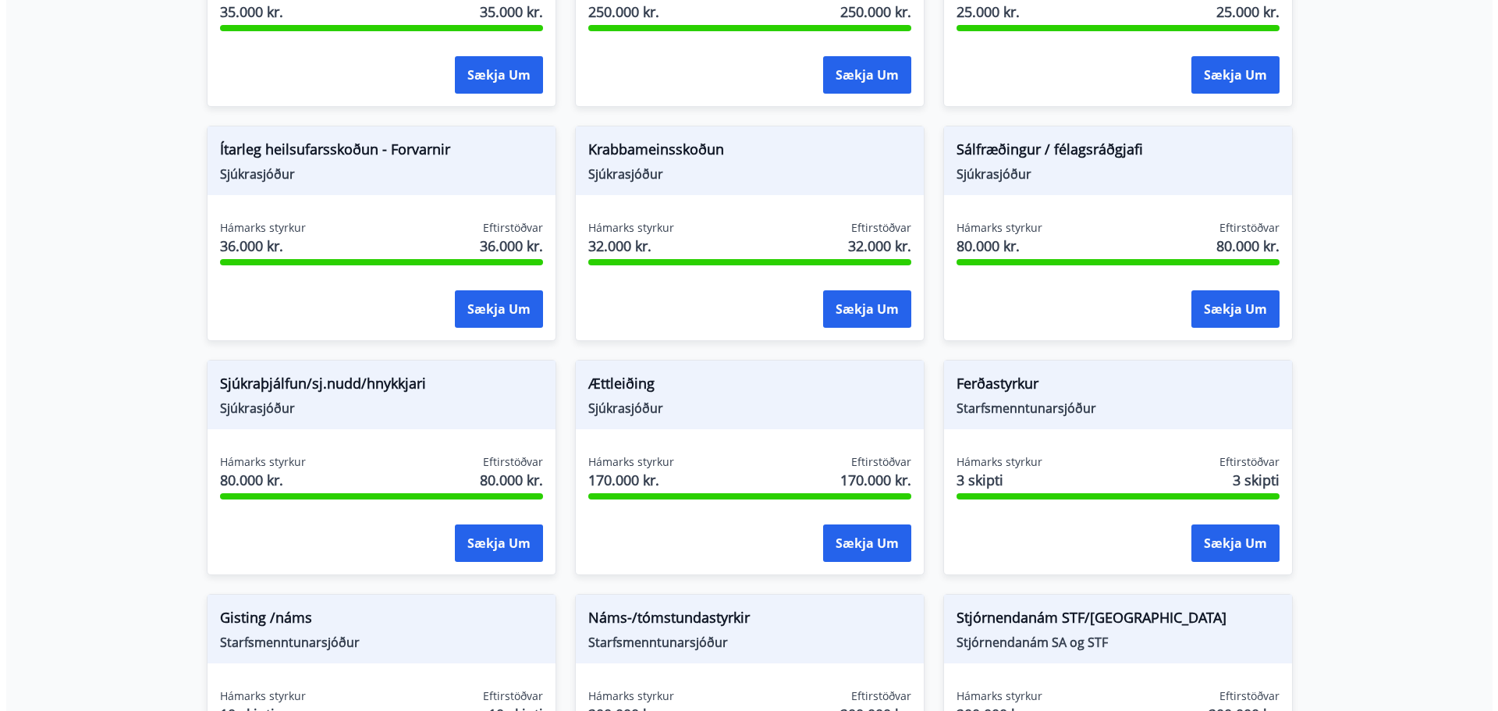
scroll to position [1014, 0]
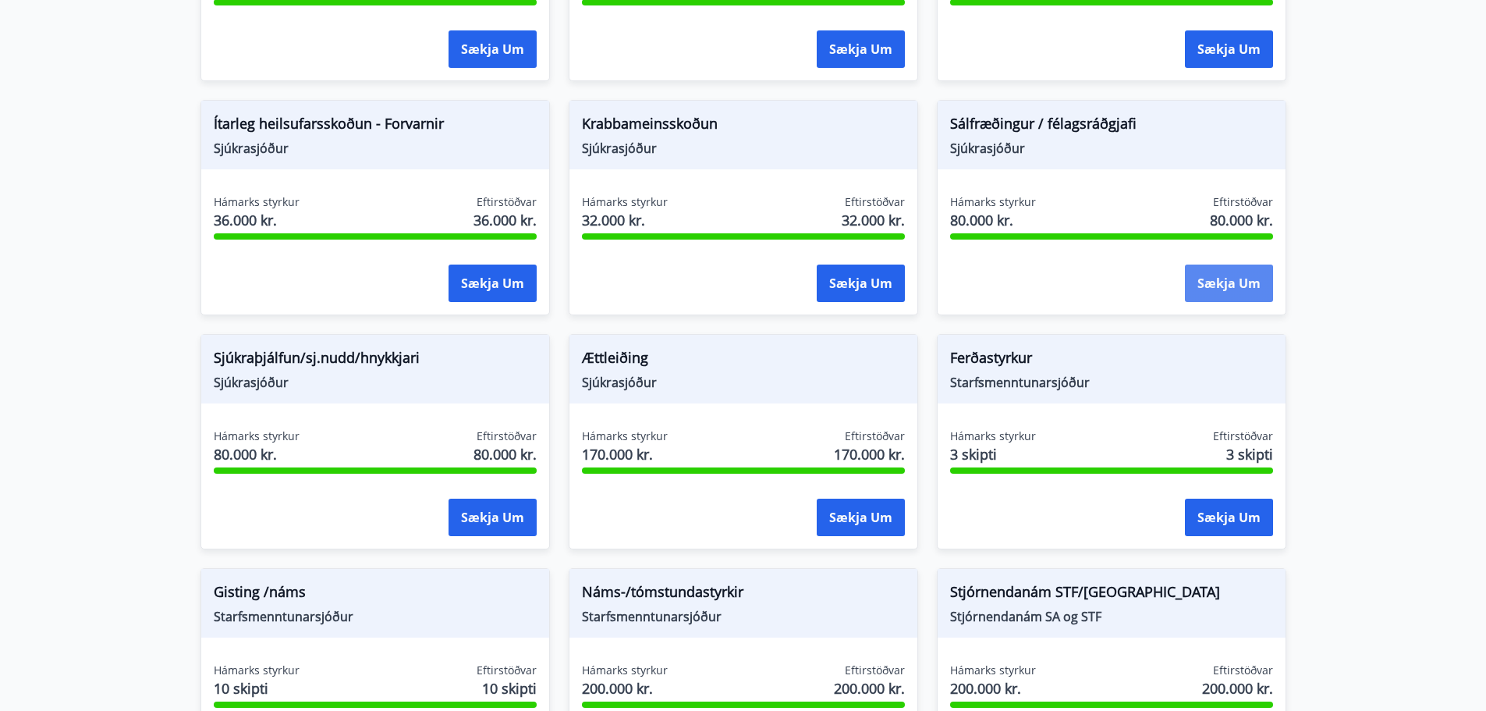
click at [1252, 282] on button "Sækja um" at bounding box center [1229, 282] width 88 height 37
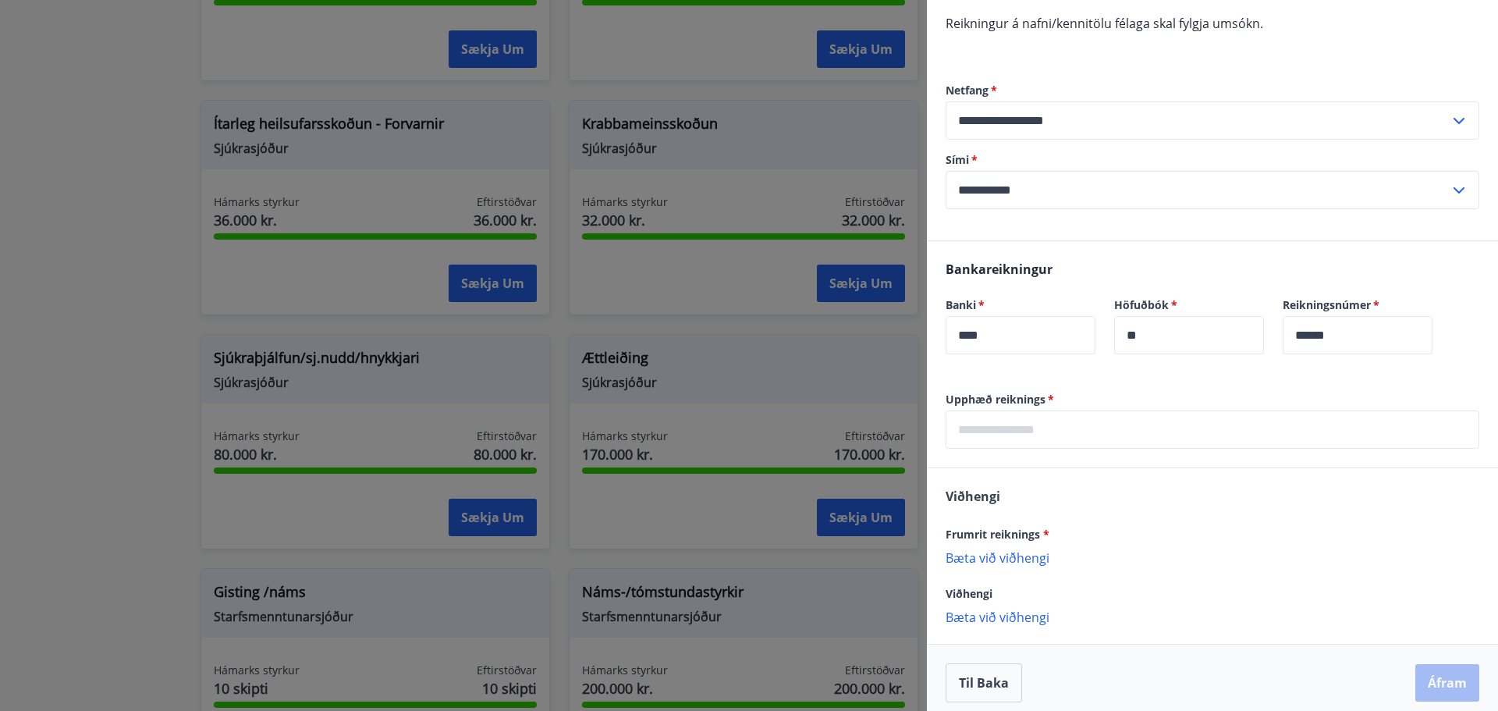
scroll to position [217, 0]
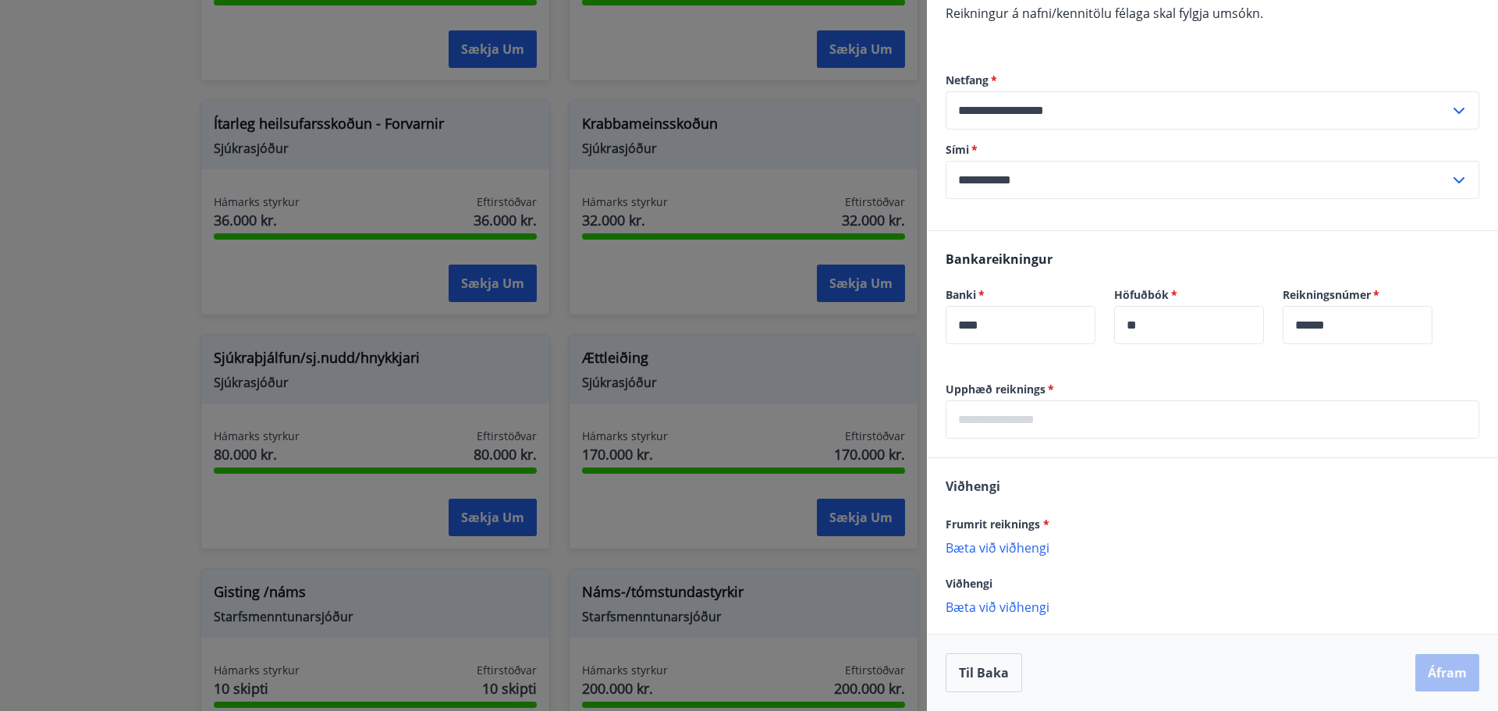
click at [1025, 420] on input "text" at bounding box center [1213, 419] width 534 height 38
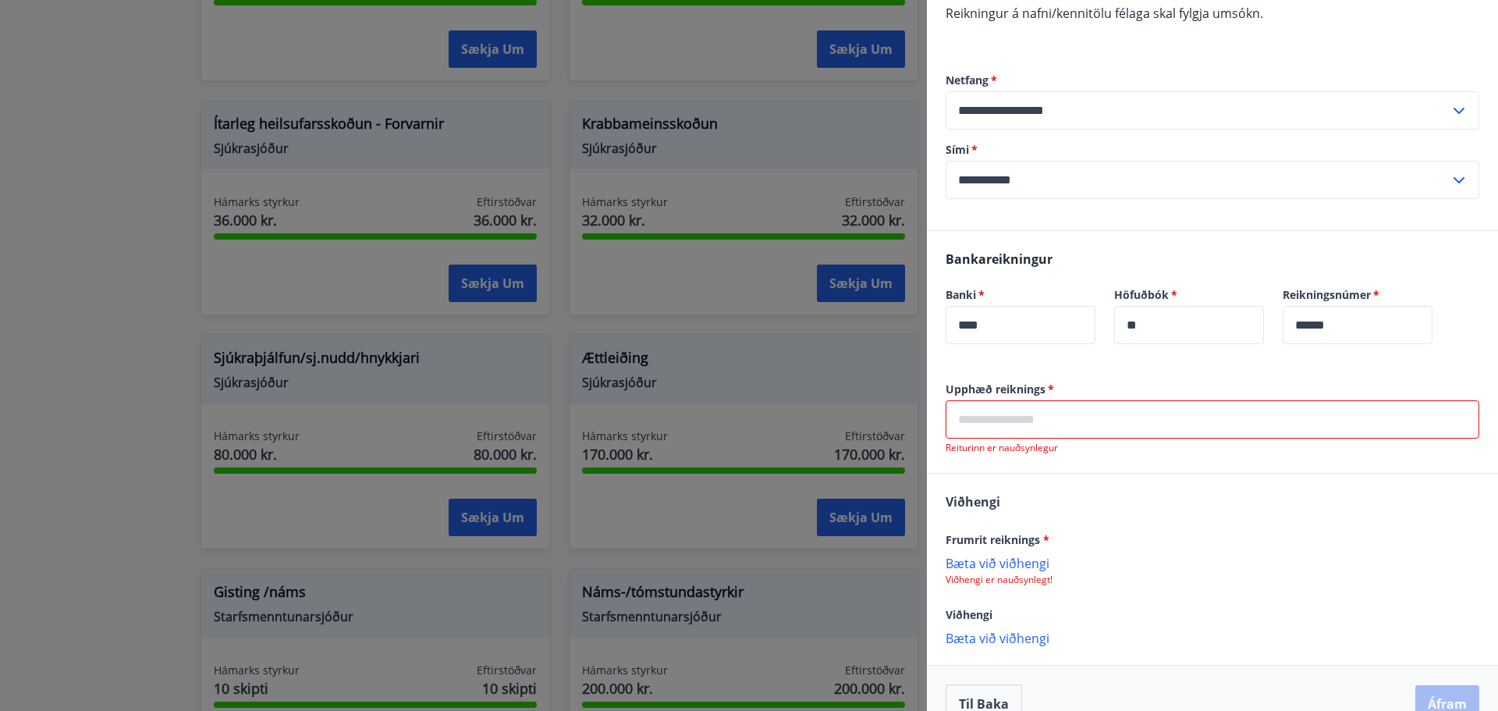
drag, startPoint x: 1065, startPoint y: 420, endPoint x: 1075, endPoint y: 417, distance: 10.4
click at [1065, 420] on input "text" at bounding box center [1213, 419] width 534 height 38
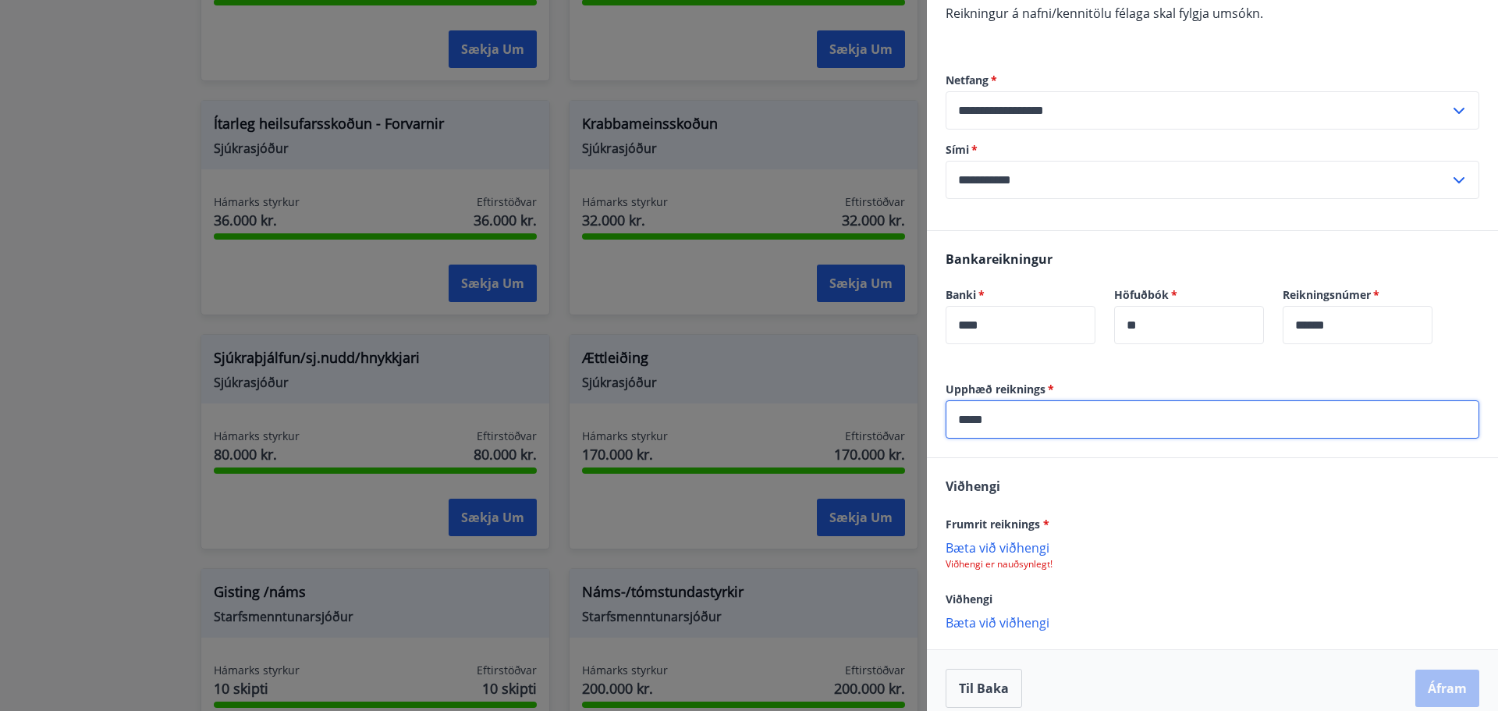
type input "*****"
click at [1010, 541] on p "Bæta við viðhengi" at bounding box center [1213, 547] width 534 height 16
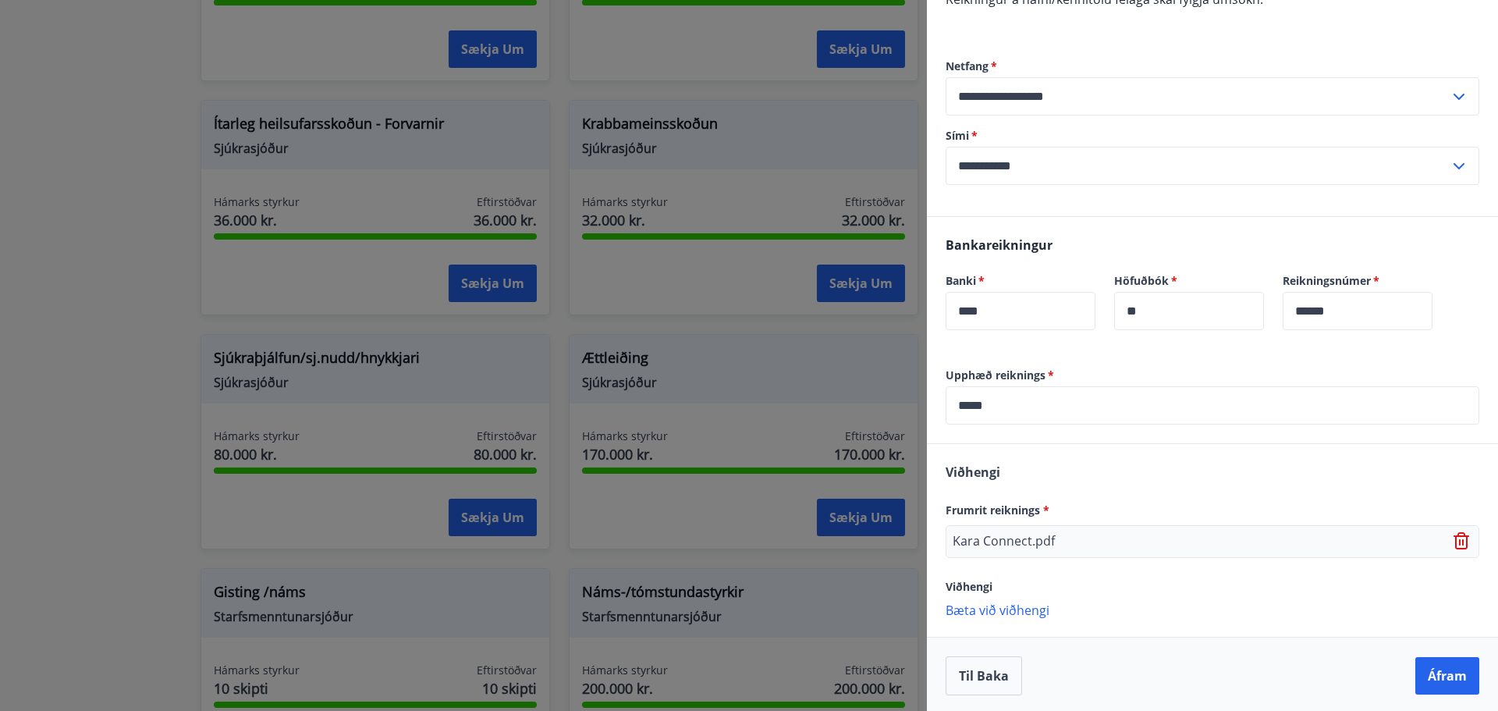
scroll to position [234, 0]
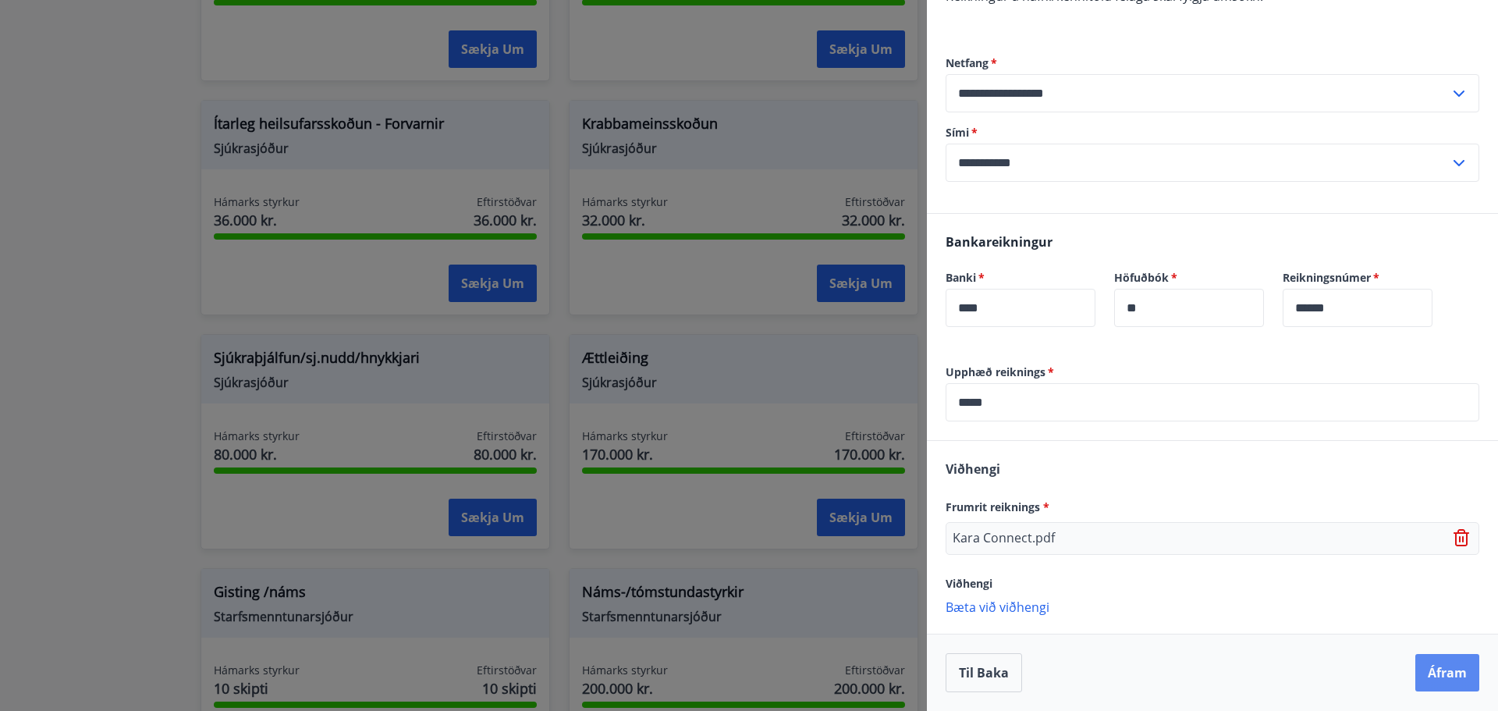
click at [1442, 679] on button "Áfram" at bounding box center [1447, 672] width 64 height 37
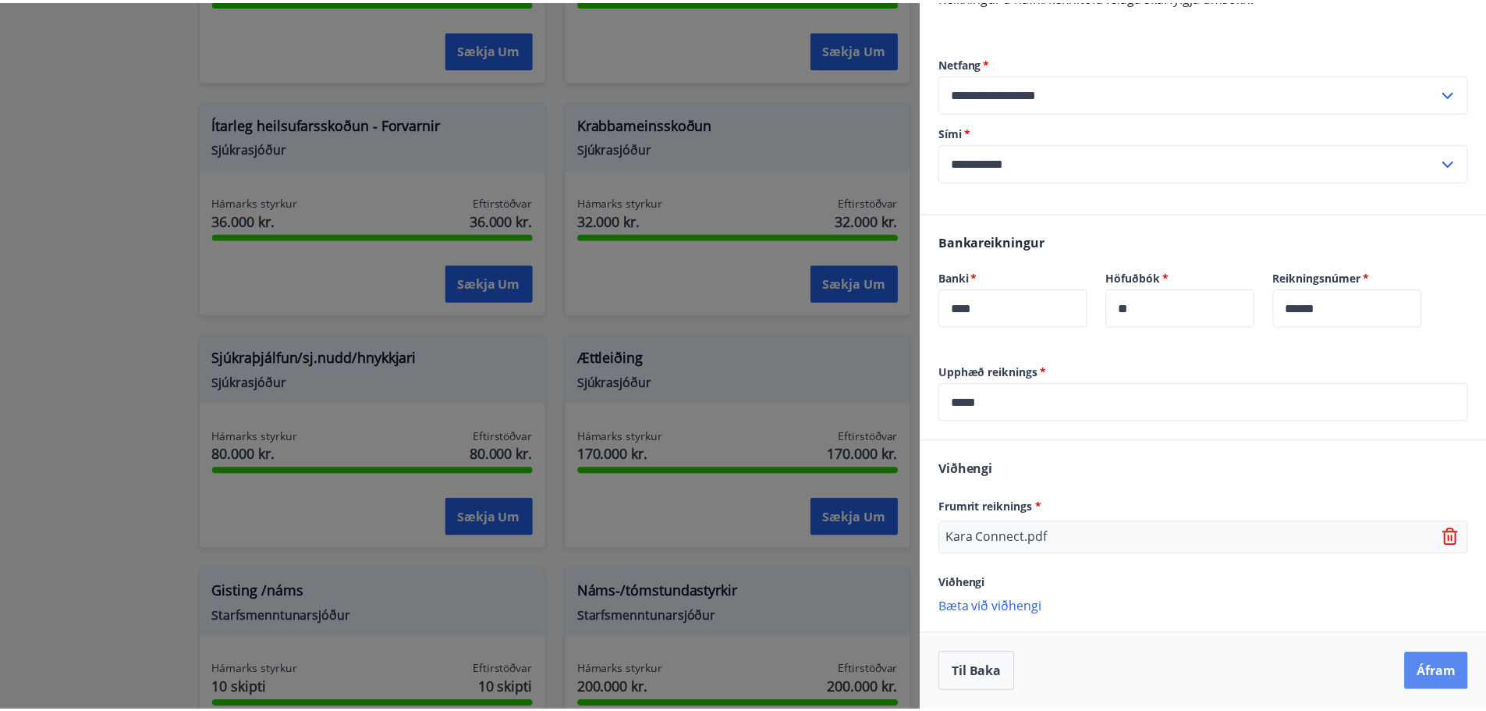
scroll to position [0, 0]
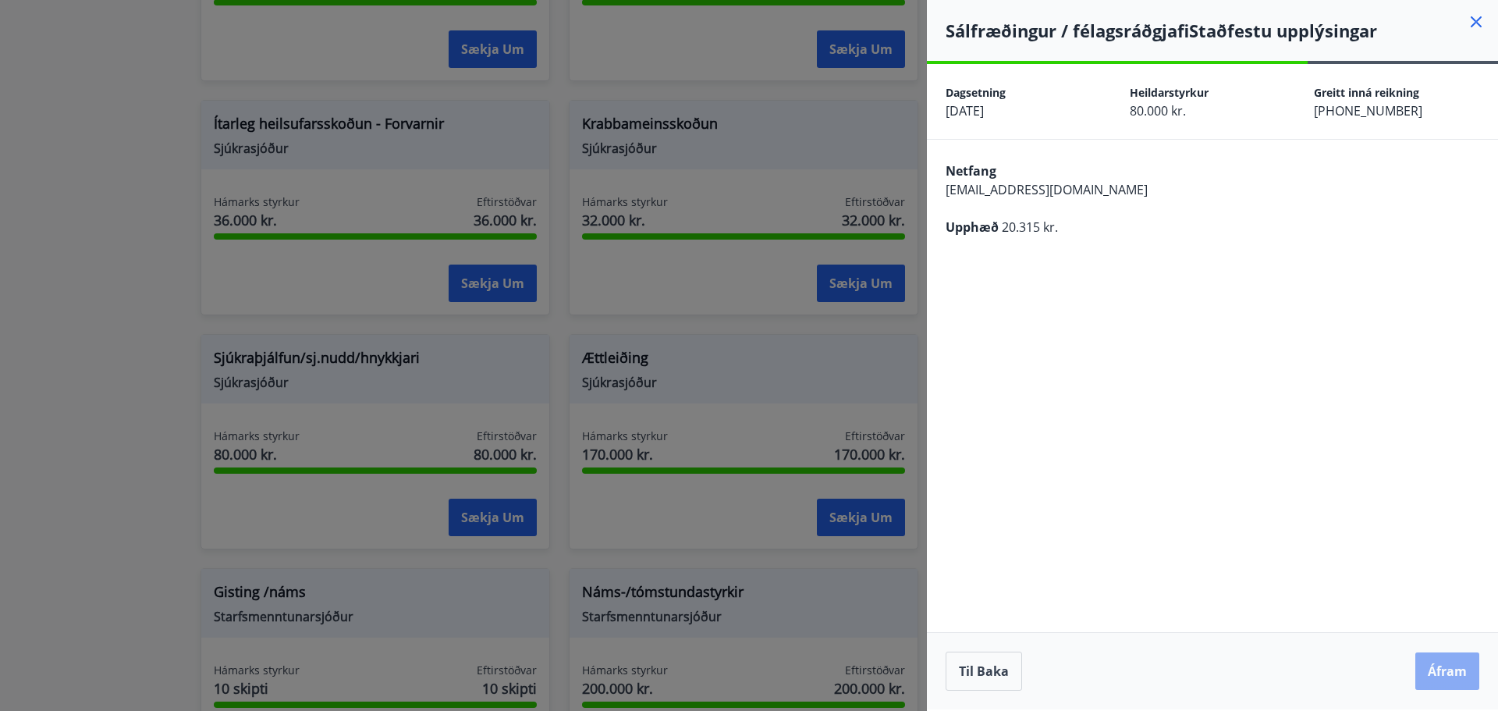
click at [1426, 667] on button "Áfram" at bounding box center [1447, 670] width 64 height 37
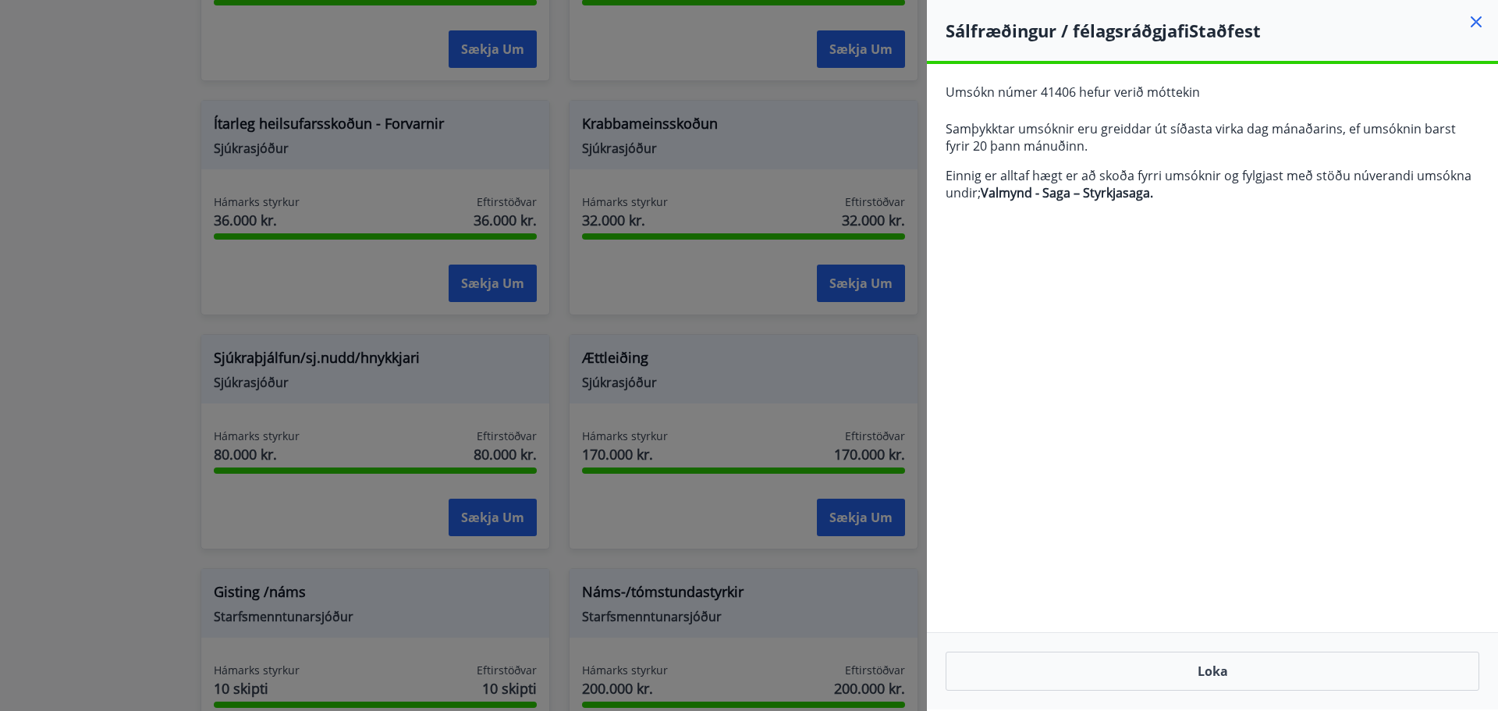
click at [1113, 292] on div "**********" at bounding box center [1212, 386] width 571 height 645
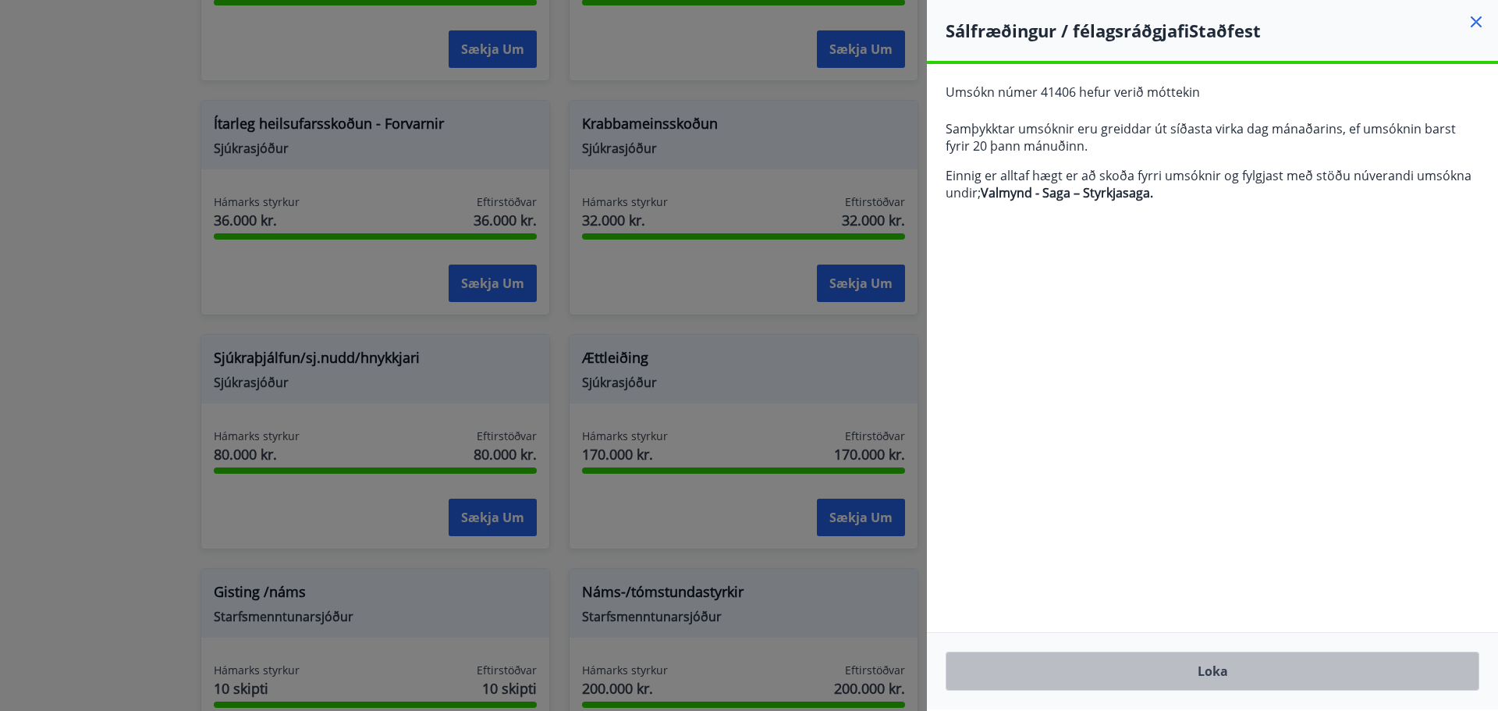
click at [1206, 671] on button "Loka" at bounding box center [1213, 670] width 534 height 39
